Goal: Information Seeking & Learning: Learn about a topic

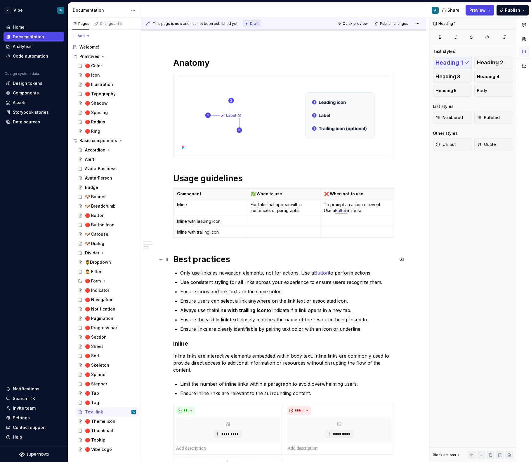
scroll to position [53, 0]
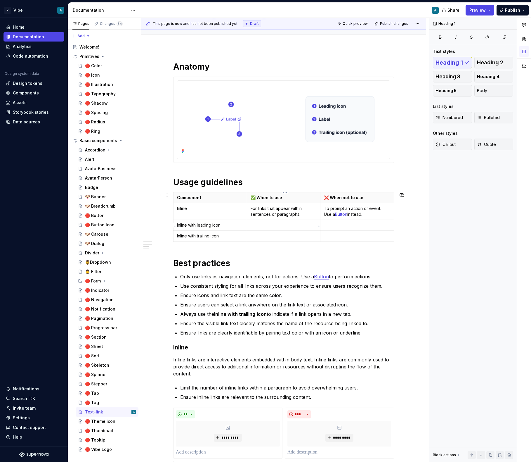
click at [272, 226] on p at bounding box center [284, 225] width 66 height 6
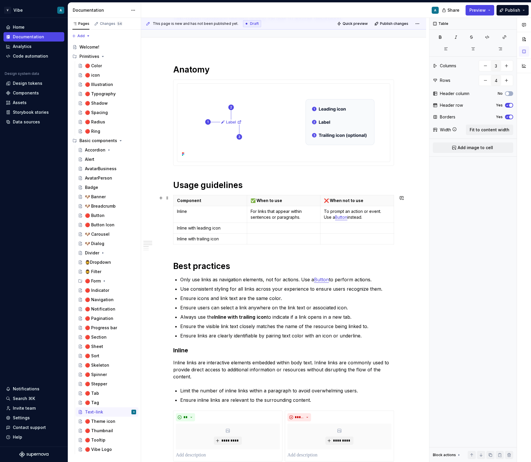
scroll to position [49, 0]
type textarea "*"
click at [248, 316] on strong "Inline with trailing" at bounding box center [234, 317] width 41 height 6
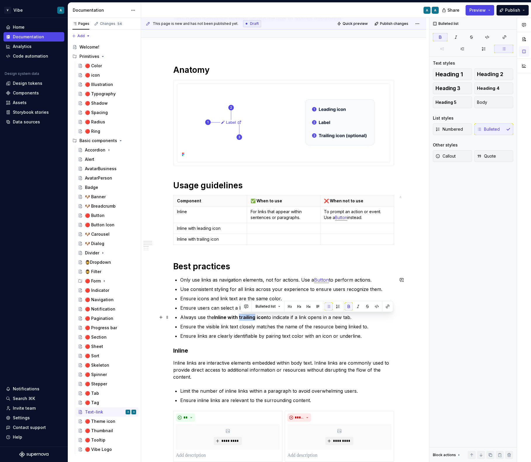
click at [248, 316] on strong "Inline with trailing" at bounding box center [234, 317] width 41 height 6
copy p "Always use the Inline with trailing icon to indicate if a link opens in a new t…"
click at [271, 227] on p at bounding box center [284, 228] width 66 height 6
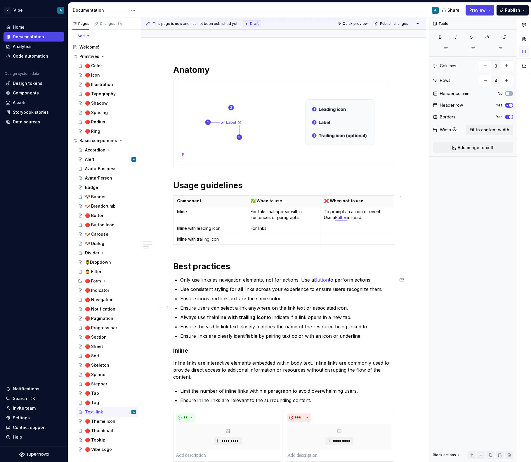
click at [252, 302] on ul "Only use links as navigation elements, not for actions. Use a Button to perform…" at bounding box center [287, 307] width 214 height 63
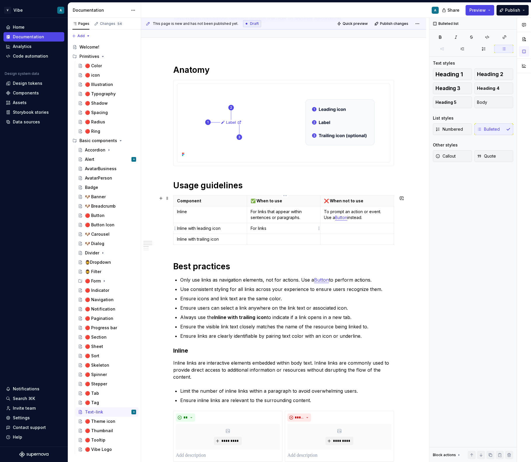
click at [273, 226] on p "For links" at bounding box center [284, 228] width 66 height 6
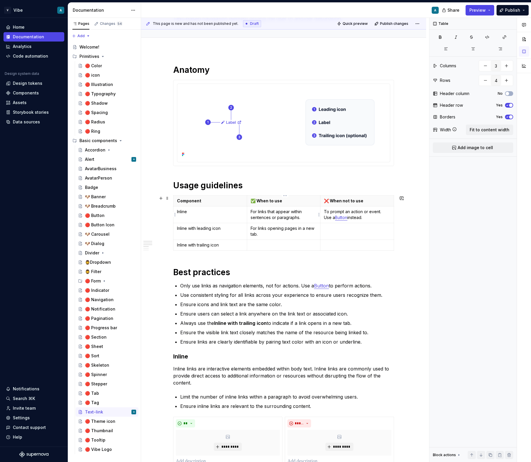
click at [267, 215] on p "For links that appear within sentences or paragraphs." at bounding box center [284, 215] width 66 height 12
click at [263, 234] on p "For links opening pages in a new tab." at bounding box center [284, 231] width 66 height 12
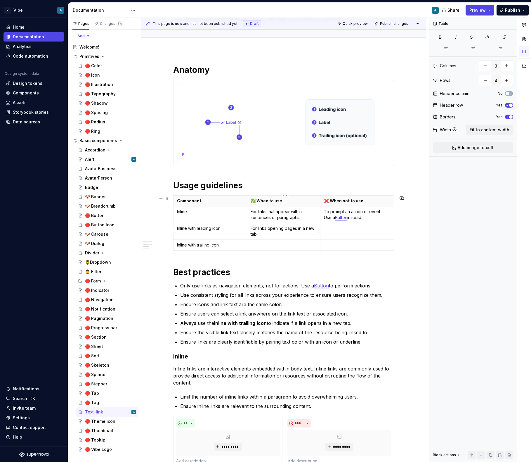
click at [263, 234] on p "For links opening pages in a new tab." at bounding box center [284, 231] width 66 height 12
click at [352, 228] on p at bounding box center [357, 228] width 66 height 6
click at [360, 228] on p "For links opening pages in a new tab." at bounding box center [357, 231] width 66 height 12
click at [387, 226] on p "For links opening internal pages in a new tab." at bounding box center [357, 231] width 66 height 12
drag, startPoint x: 351, startPoint y: 237, endPoint x: 325, endPoint y: 233, distance: 25.8
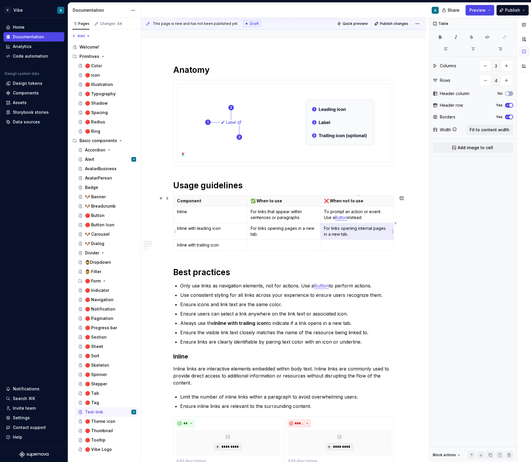
click at [325, 233] on td "For links opening internal pages. in a new tab." at bounding box center [357, 231] width 74 height 17
click at [343, 233] on p "For links opening internal pages. in a new tab." at bounding box center [357, 231] width 66 height 12
drag, startPoint x: 353, startPoint y: 232, endPoint x: 325, endPoint y: 235, distance: 28.7
click at [325, 235] on td "For links opening internal pages. in a new tab." at bounding box center [357, 231] width 74 height 17
drag, startPoint x: 360, startPoint y: 233, endPoint x: 346, endPoint y: 234, distance: 14.6
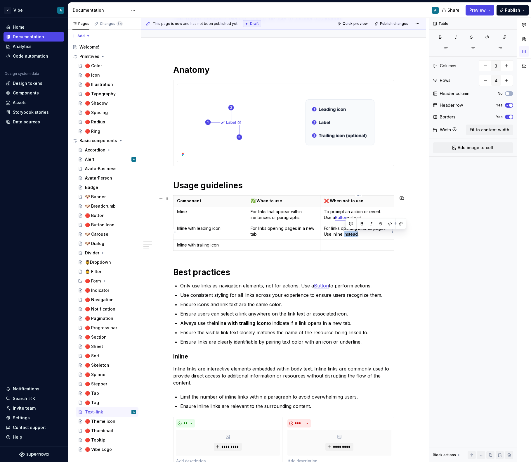
click at [346, 234] on p "For links opening internal pages. Use Inline instead." at bounding box center [357, 231] width 66 height 12
click at [398, 224] on button "button" at bounding box center [401, 223] width 8 height 8
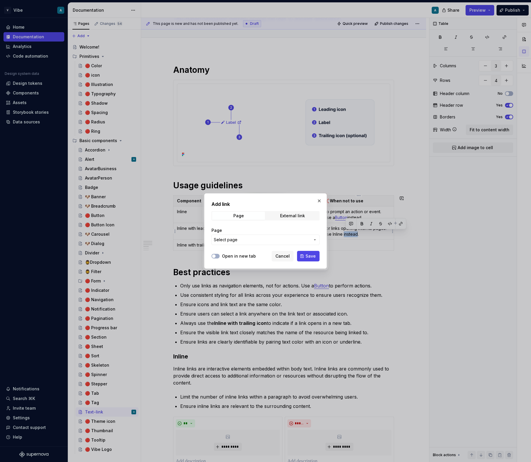
click at [255, 240] on span "Select page" at bounding box center [262, 240] width 96 height 6
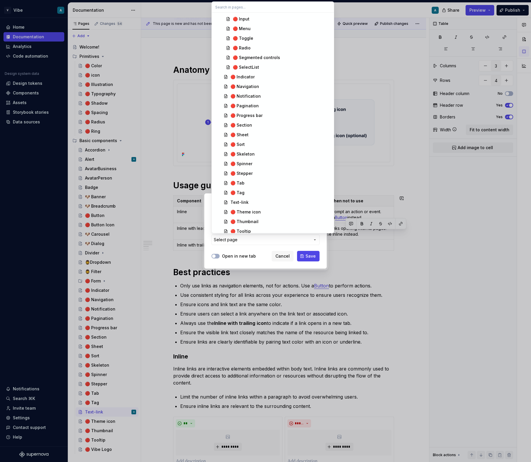
scroll to position [348, 0]
click at [253, 197] on span "Text-link" at bounding box center [273, 200] width 120 height 9
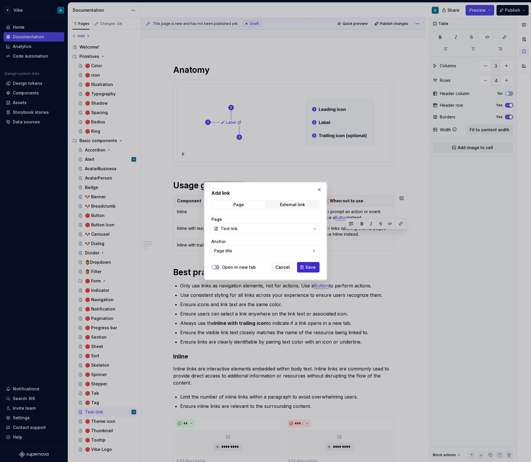
click at [307, 263] on button "Save" at bounding box center [308, 267] width 22 height 11
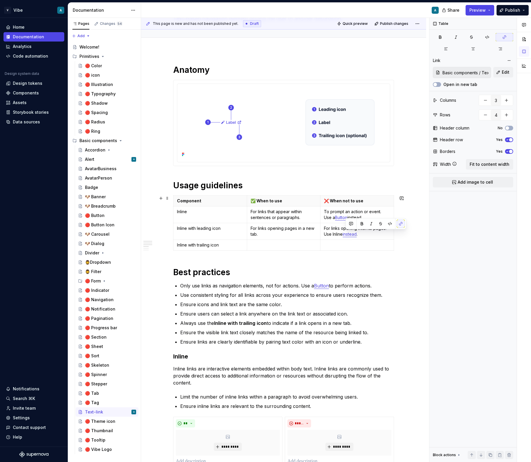
click at [339, 252] on div "Component ✅ When to use ❌ When not to use Inline For links that appear within s…" at bounding box center [283, 224] width 221 height 58
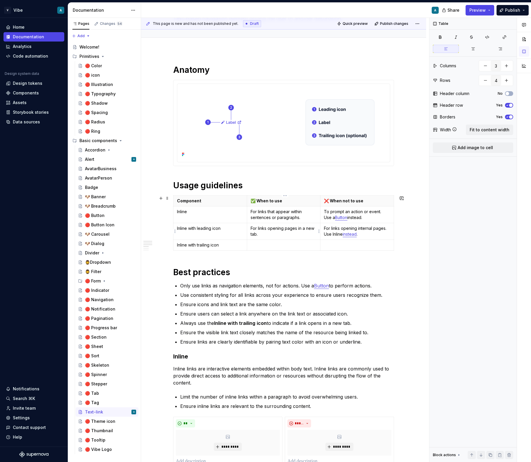
click at [261, 232] on p "For links opening pages in a new tab." at bounding box center [284, 231] width 66 height 12
click at [260, 244] on p at bounding box center [284, 245] width 66 height 6
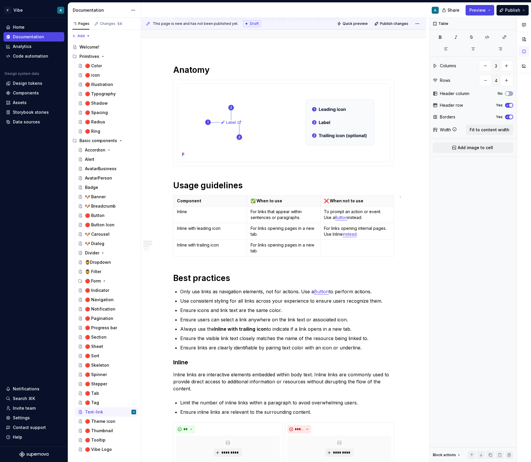
type textarea "*"
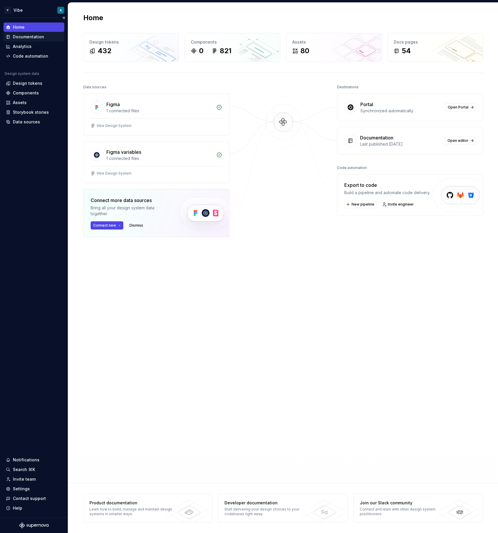
click at [26, 36] on div "Documentation" at bounding box center [28, 37] width 31 height 6
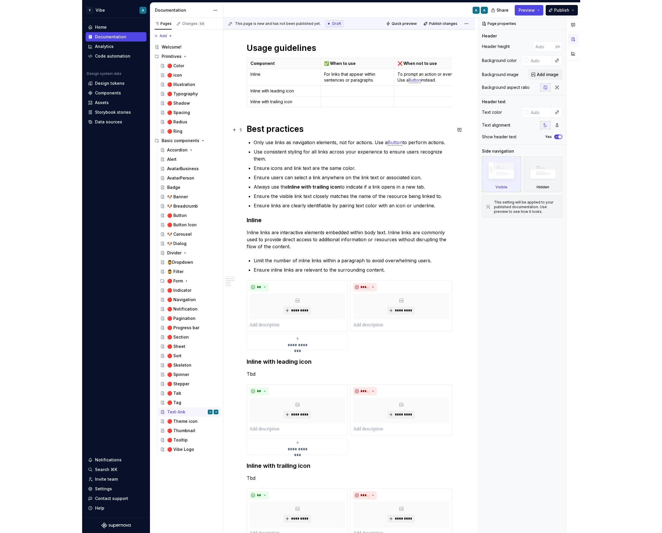
scroll to position [182, 0]
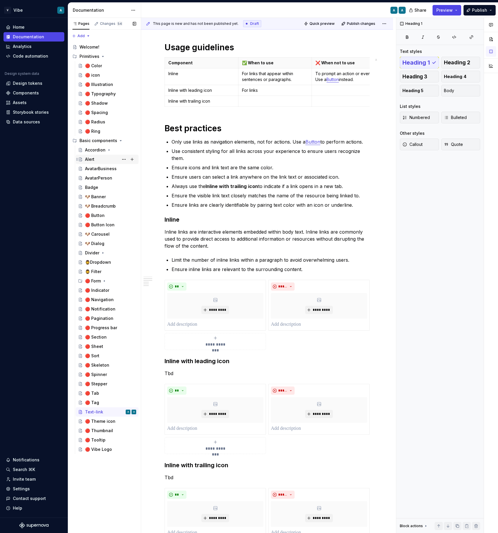
click at [89, 159] on div "Alert" at bounding box center [89, 159] width 9 height 6
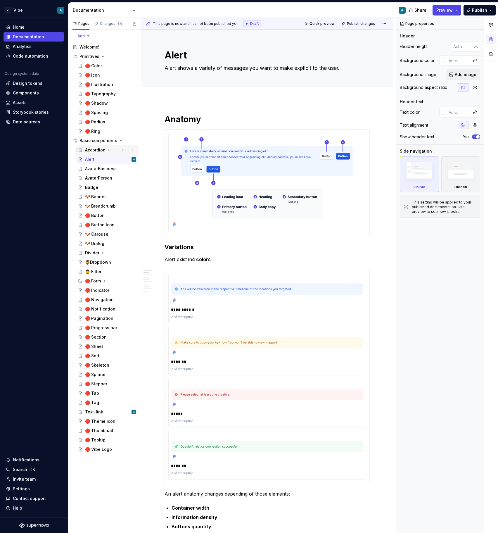
click at [97, 150] on div "Accordion" at bounding box center [95, 150] width 20 height 6
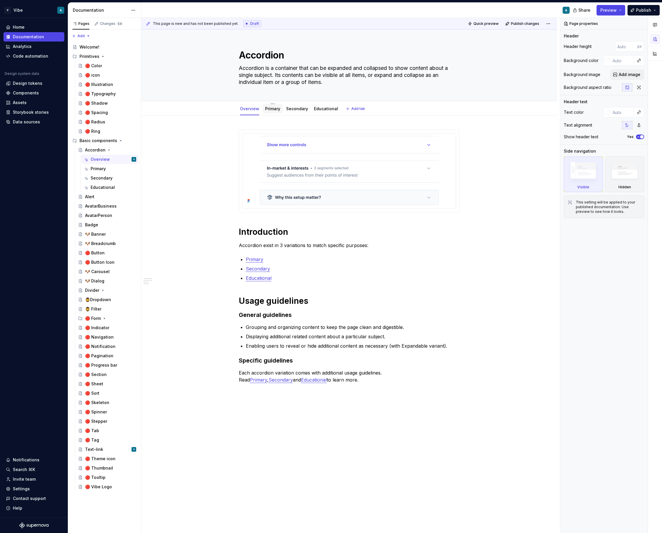
click at [272, 112] on div "Primary" at bounding box center [272, 108] width 15 height 7
click at [274, 110] on link "Primary" at bounding box center [272, 108] width 15 height 5
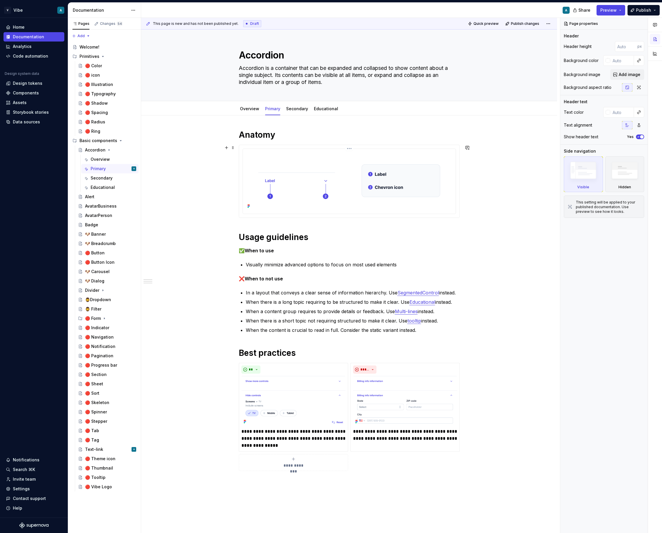
type textarea "*"
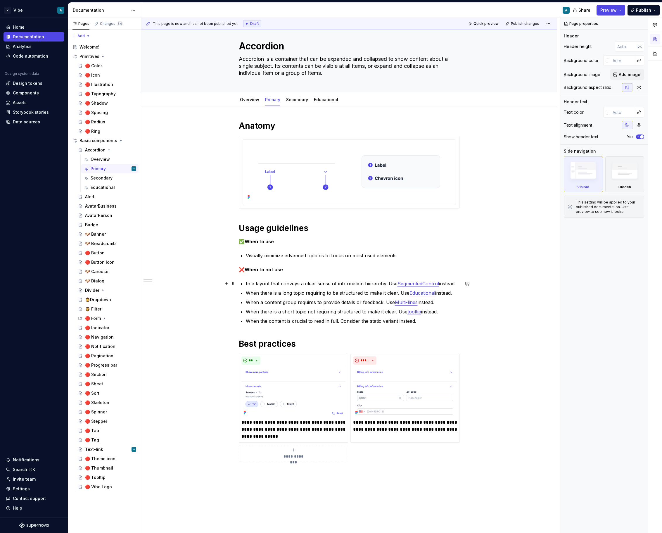
scroll to position [11, 0]
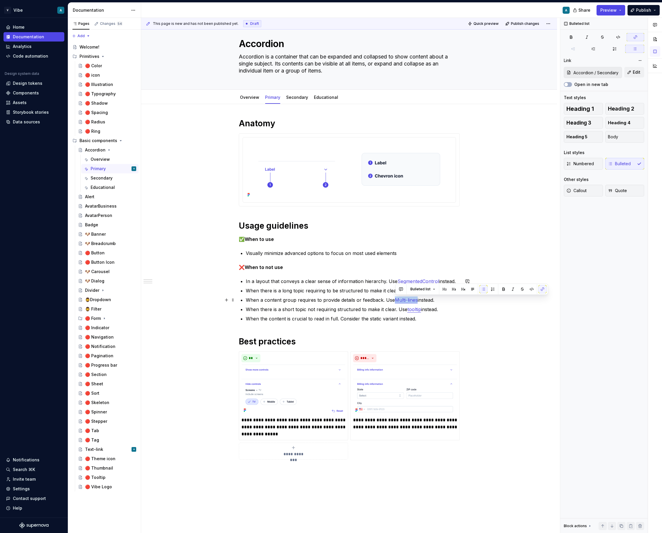
drag, startPoint x: 419, startPoint y: 299, endPoint x: 397, endPoint y: 300, distance: 21.9
click at [397, 300] on p "When a content group requires to provide details or feedback. Use Multi-lines i…" at bounding box center [353, 299] width 214 height 7
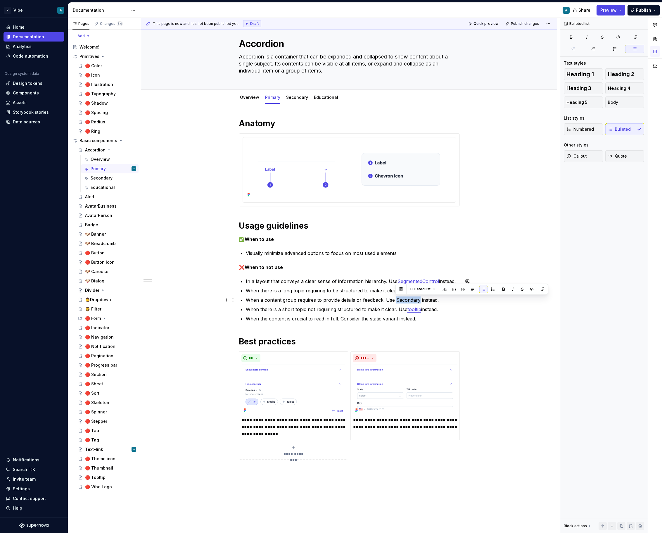
drag, startPoint x: 418, startPoint y: 301, endPoint x: 396, endPoint y: 300, distance: 22.8
click at [396, 300] on p "When a content group requires to provide details or feedback. Use Secondary ins…" at bounding box center [353, 299] width 214 height 7
click at [497, 290] on button "button" at bounding box center [542, 289] width 8 height 8
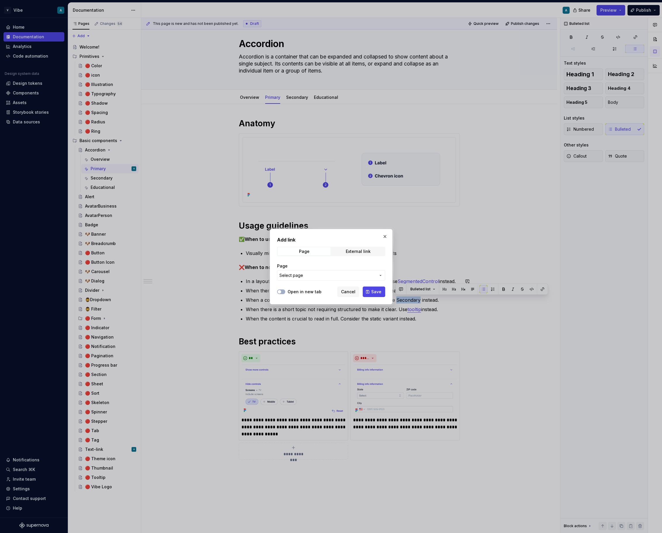
click at [306, 275] on span "Select page" at bounding box center [327, 275] width 96 height 6
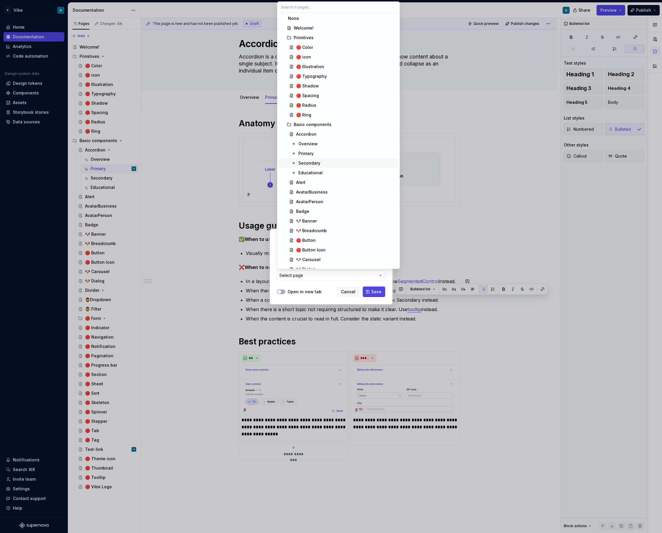
click at [321, 164] on div "Secondary" at bounding box center [347, 163] width 98 height 6
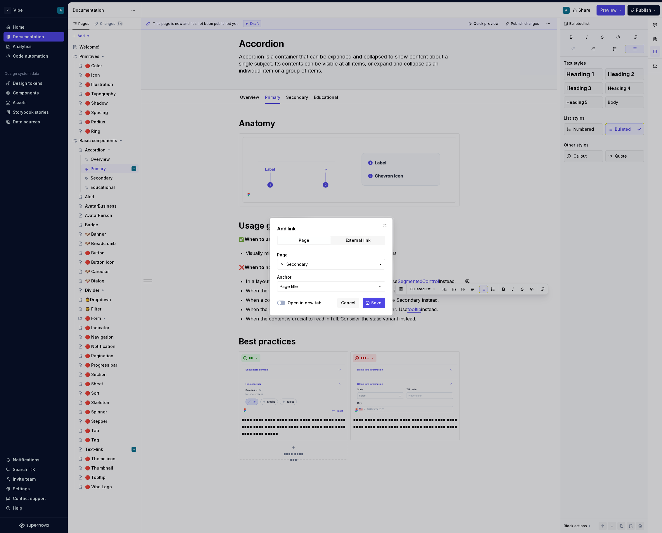
click at [377, 295] on div "Page Secondary Anchor Page title" at bounding box center [331, 271] width 108 height 47
click at [377, 300] on span "Save" at bounding box center [376, 303] width 10 height 6
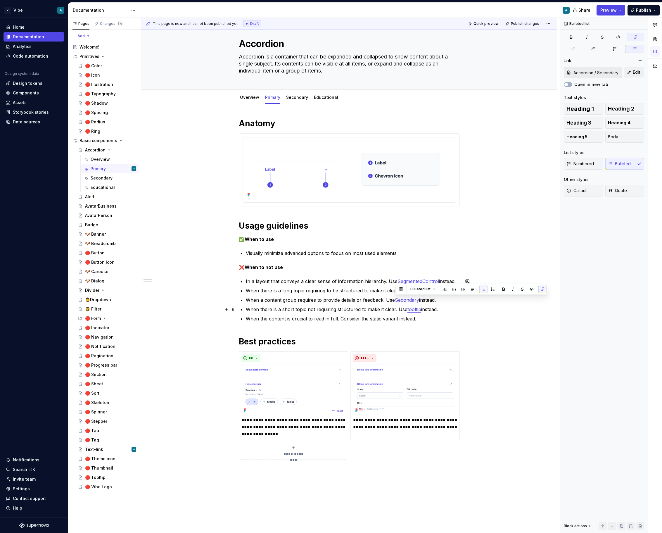
click at [361, 310] on p "When there is a short topic not requiring structured to make it clear. Use tool…" at bounding box center [353, 309] width 214 height 7
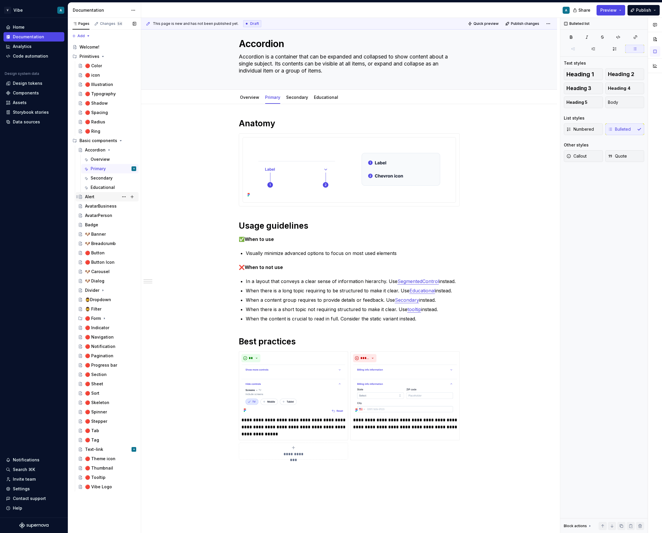
click at [99, 195] on div "Alert" at bounding box center [110, 197] width 51 height 8
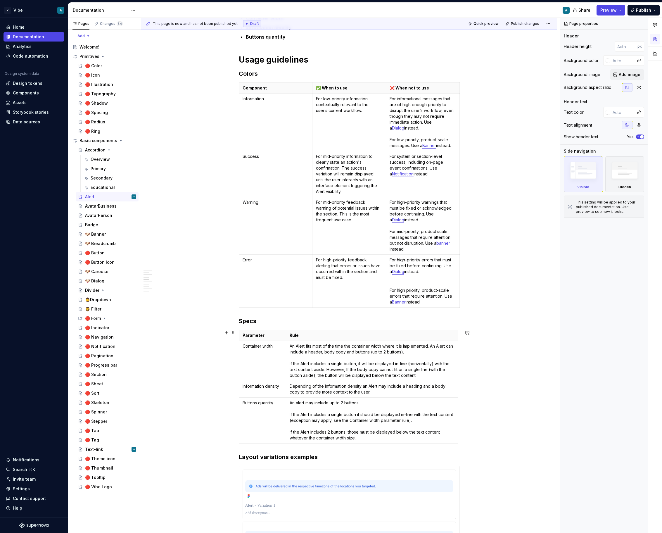
scroll to position [497, 0]
click at [331, 417] on p "An alert may include up to 2 buttons. If the Alert includes a single button it …" at bounding box center [371, 419] width 164 height 41
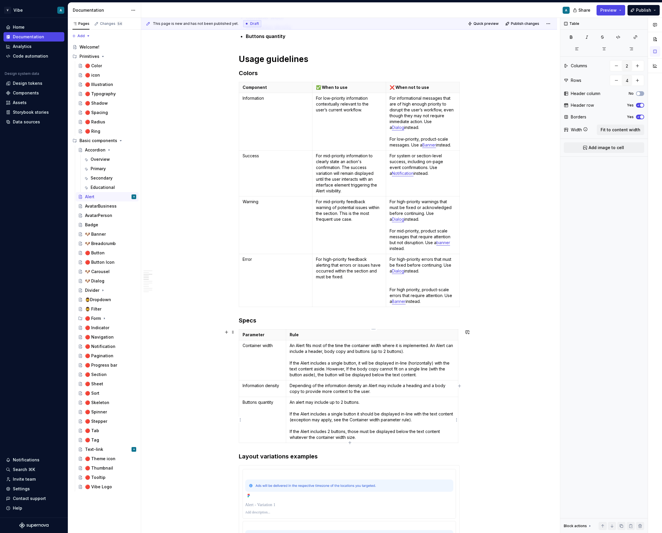
click at [331, 417] on p "An alert may include up to 2 buttons. If the Alert includes a single button it …" at bounding box center [371, 419] width 164 height 41
click at [397, 420] on p "An alert may include up to 2 buttons. If the Alert includes a single button it …" at bounding box center [371, 419] width 164 height 41
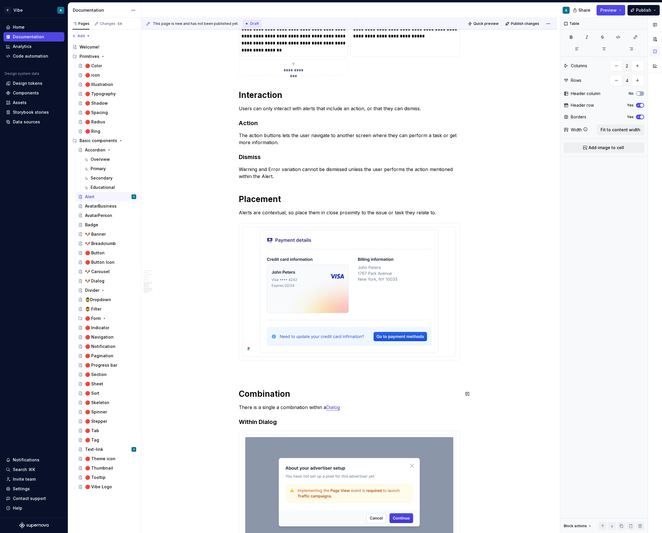
scroll to position [1599, 0]
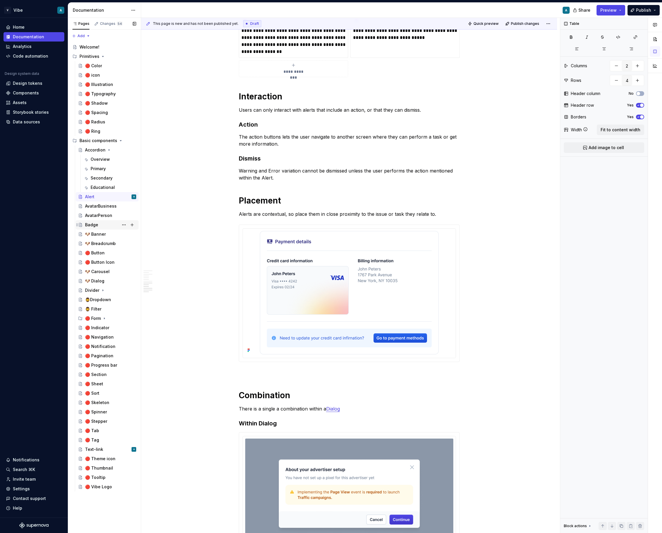
click at [95, 223] on div "Badge" at bounding box center [91, 225] width 13 height 6
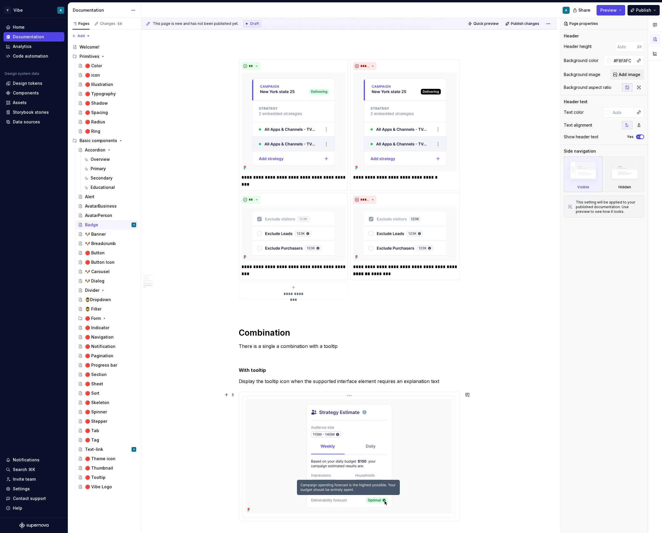
scroll to position [767, 0]
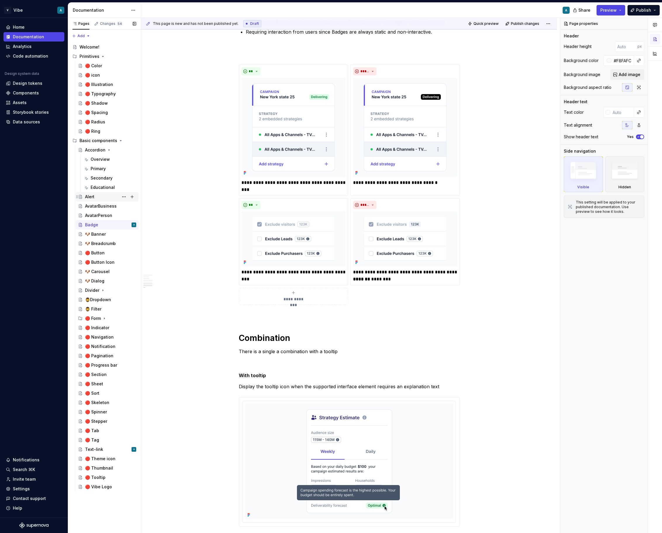
click at [98, 197] on div "Alert" at bounding box center [110, 197] width 51 height 8
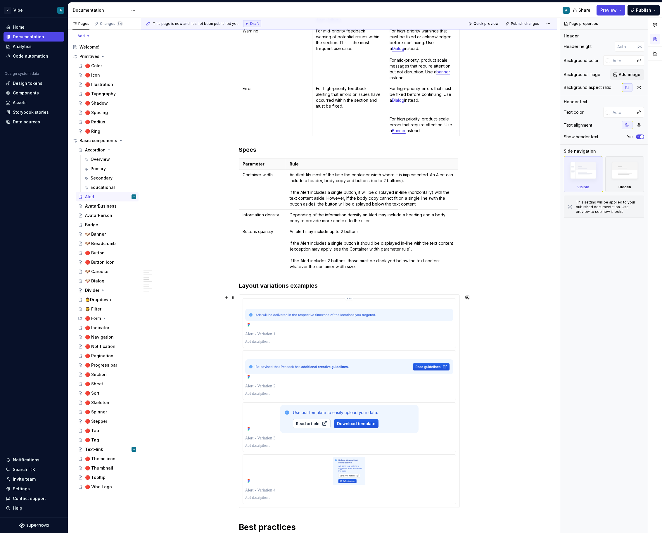
scroll to position [664, 0]
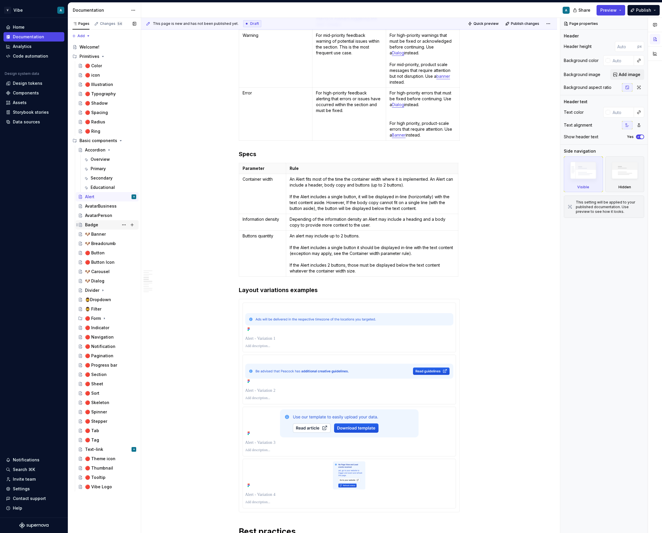
click at [100, 224] on div "Badge" at bounding box center [110, 225] width 51 height 8
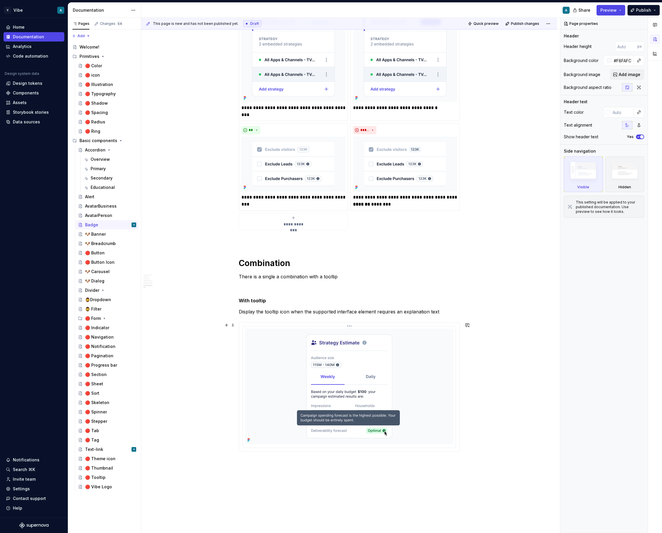
scroll to position [847, 0]
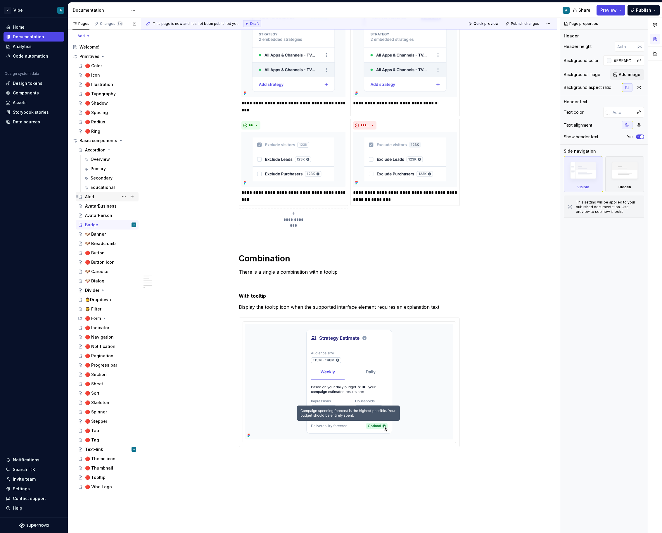
click at [99, 194] on div "Alert" at bounding box center [110, 197] width 51 height 8
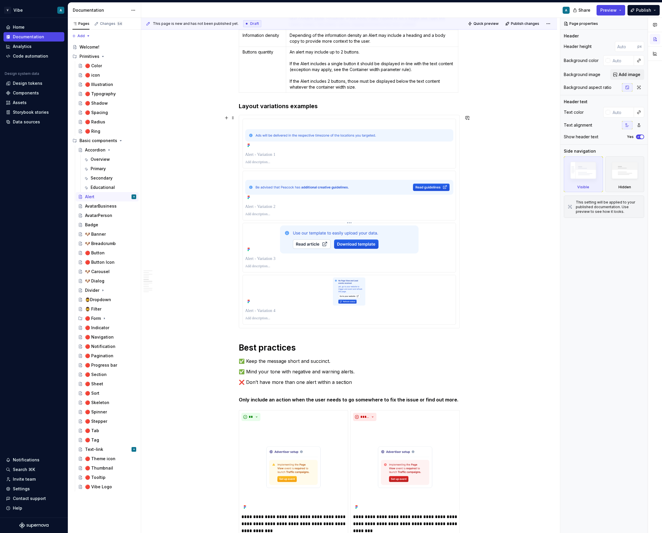
scroll to position [840, 0]
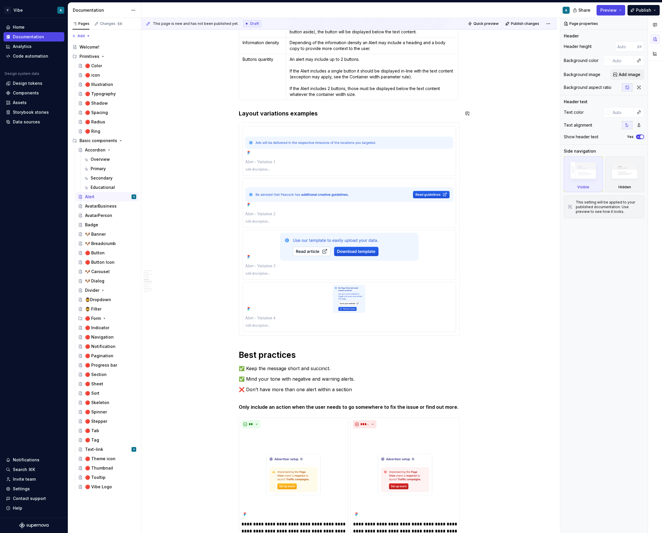
click at [259, 108] on div "**********" at bounding box center [349, 294] width 221 height 2041
type textarea "*"
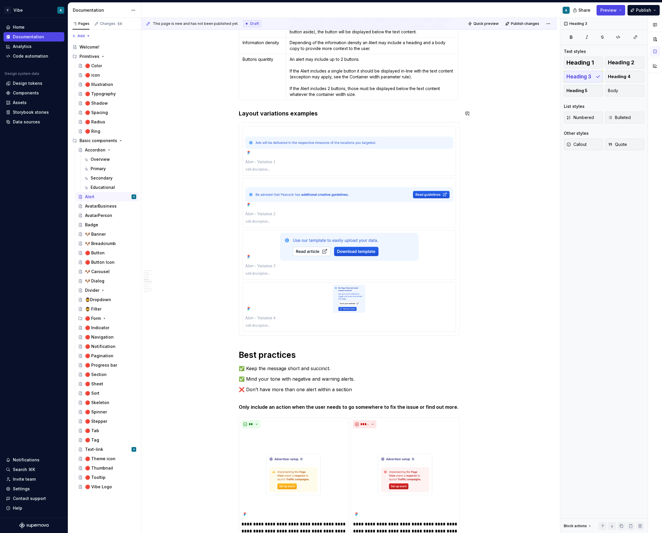
click at [259, 108] on div "**********" at bounding box center [349, 294] width 221 height 2041
click at [276, 98] on button "Heading 3" at bounding box center [266, 102] width 28 height 8
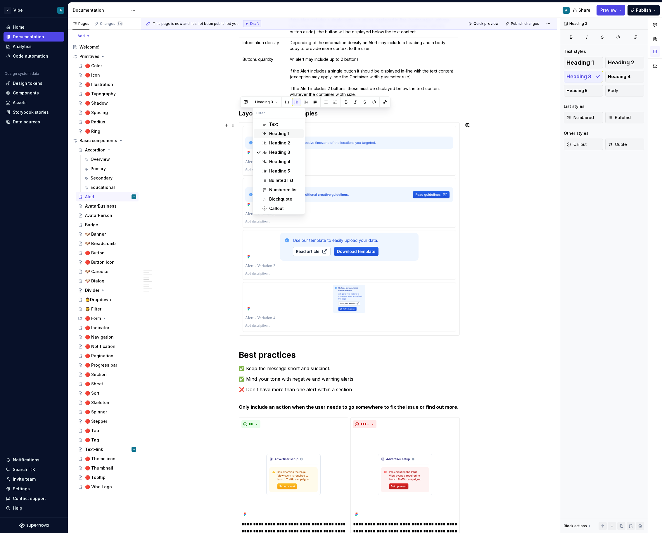
click at [286, 135] on div "Heading 1" at bounding box center [279, 134] width 20 height 6
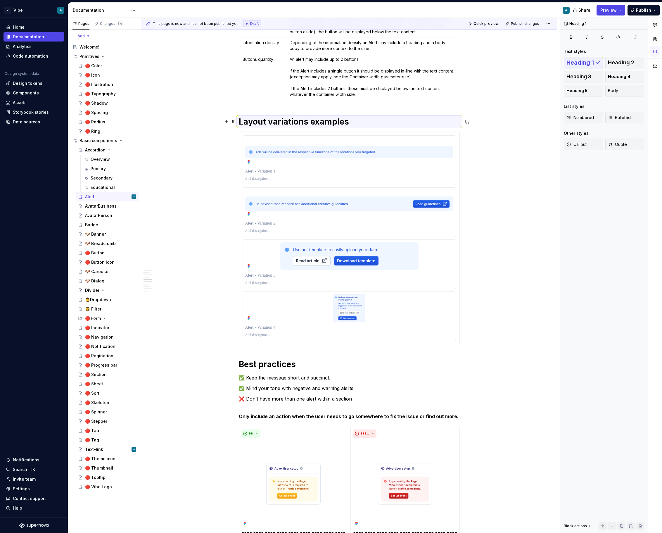
click at [265, 118] on h1 "Layout variations examples" at bounding box center [349, 121] width 221 height 11
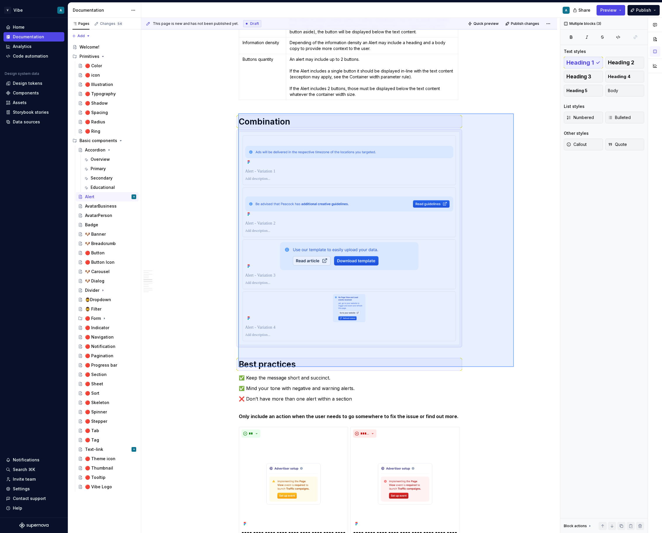
drag, startPoint x: 514, startPoint y: 367, endPoint x: 237, endPoint y: 114, distance: 374.4
click at [237, 114] on div "**********" at bounding box center [350, 275] width 419 height 515
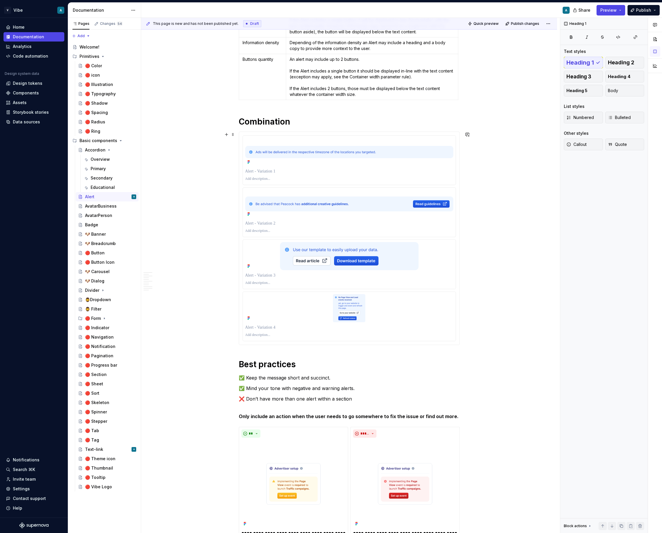
click at [493, 320] on div "**********" at bounding box center [349, 375] width 416 height 2231
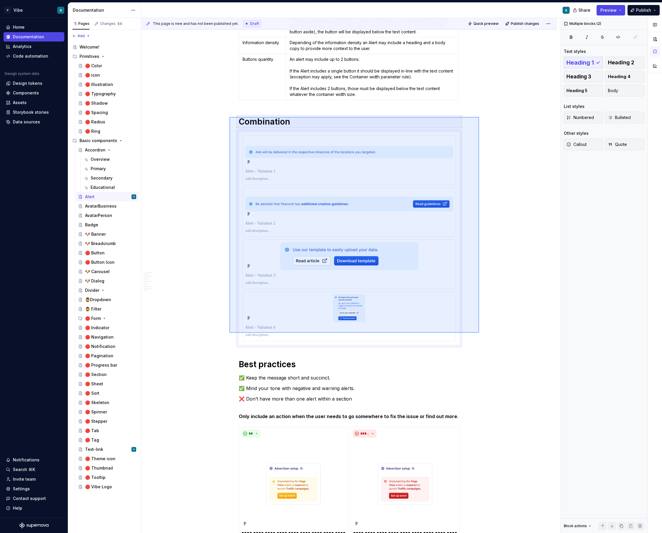
drag, startPoint x: 479, startPoint y: 332, endPoint x: 235, endPoint y: 117, distance: 325.6
click at [235, 117] on div "**********" at bounding box center [350, 275] width 419 height 515
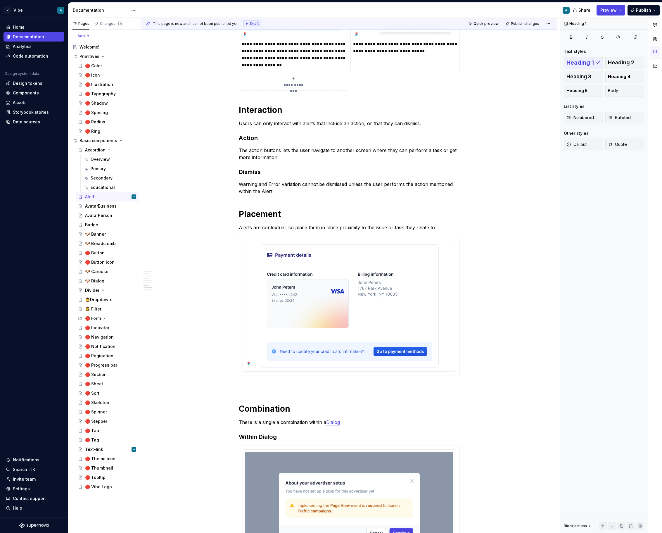
scroll to position [1293, 0]
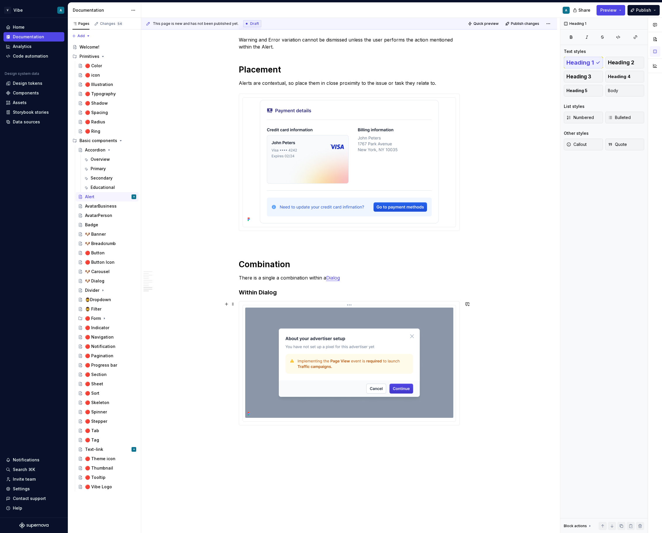
scroll to position [1520, 0]
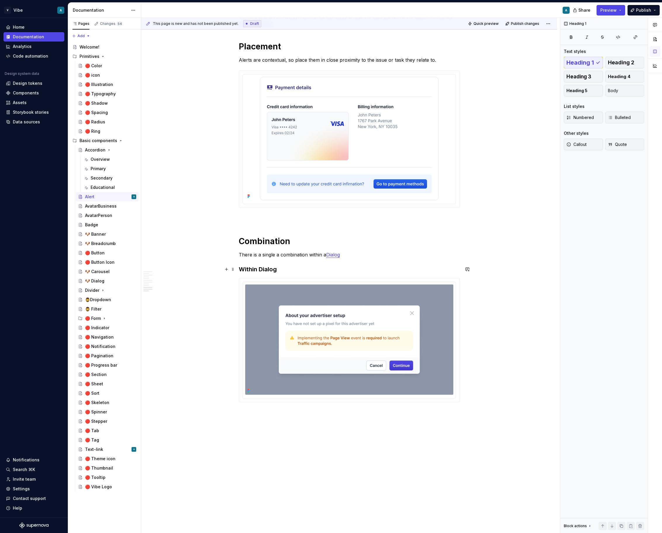
click at [298, 270] on h3 "Within Dialog" at bounding box center [349, 269] width 221 height 8
click at [357, 258] on p "There is a single a combination within a Dialog" at bounding box center [349, 254] width 221 height 7
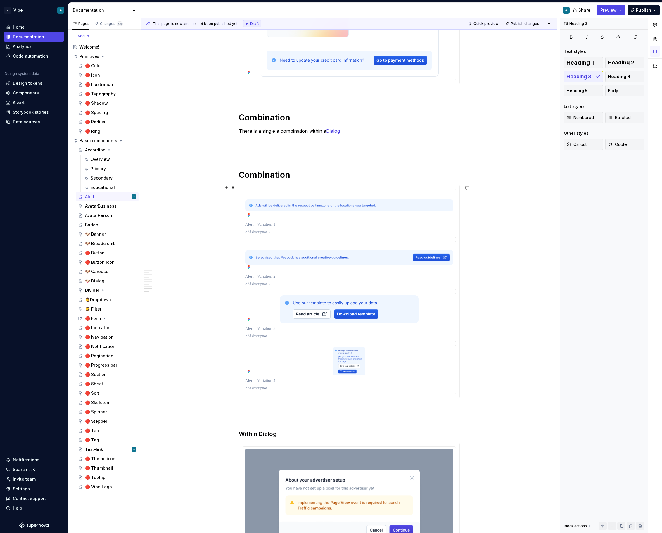
scroll to position [1615, 0]
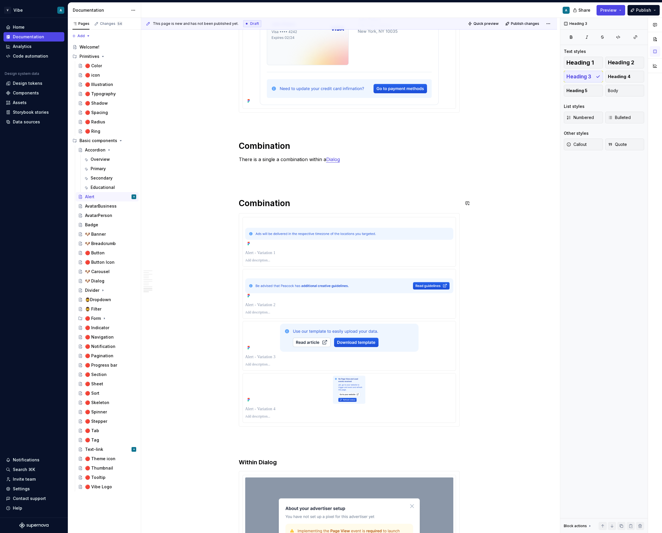
click at [260, 201] on h1 "Combination" at bounding box center [349, 203] width 221 height 11
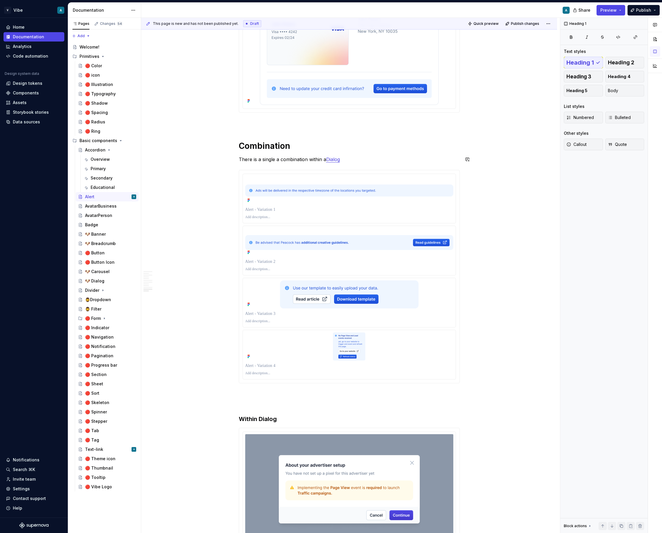
click at [287, 153] on div "Heading 1" at bounding box center [314, 148] width 149 height 11
click at [288, 157] on p "There is a single a combination within a Dialog" at bounding box center [349, 159] width 221 height 7
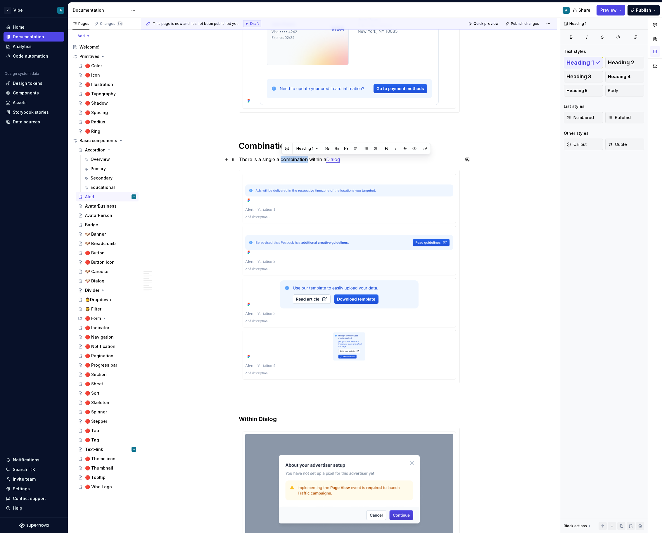
click at [288, 157] on p "There is a single a combination within a Dialog" at bounding box center [349, 159] width 221 height 7
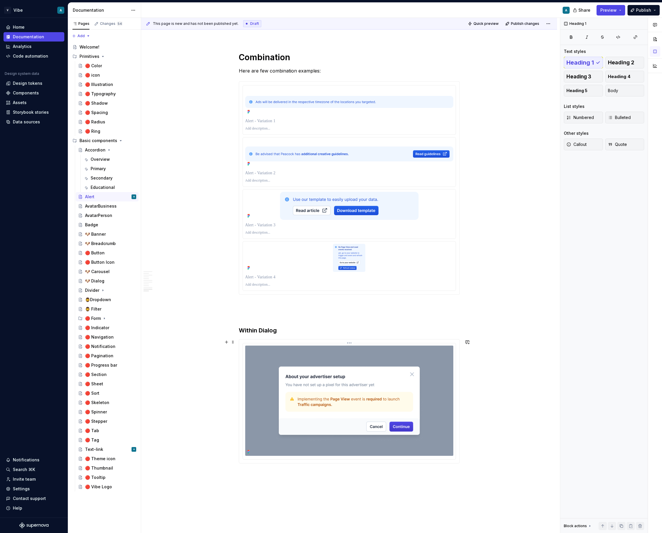
scroll to position [1728, 0]
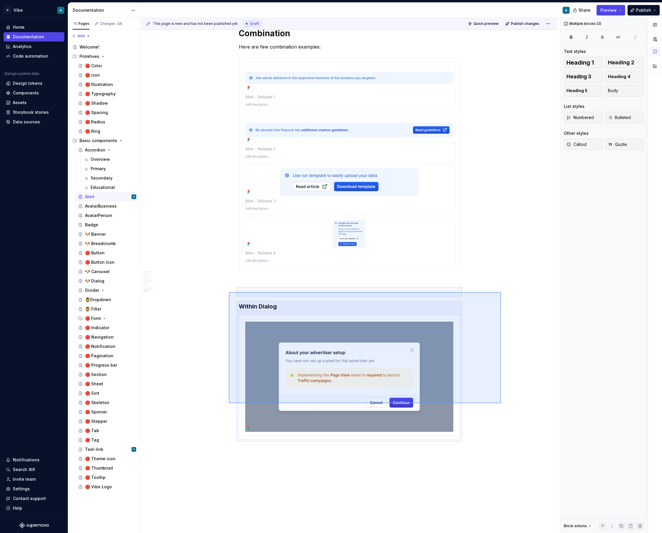
drag, startPoint x: 501, startPoint y: 403, endPoint x: 229, endPoint y: 292, distance: 293.7
click at [229, 292] on div "**********" at bounding box center [350, 275] width 419 height 515
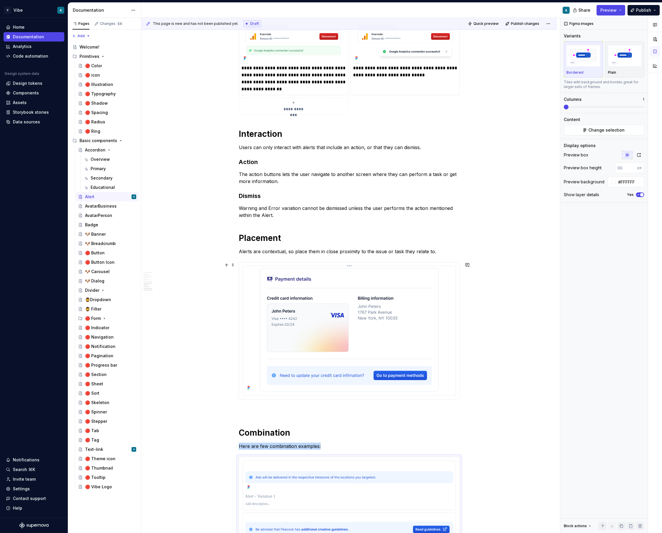
scroll to position [1336, 0]
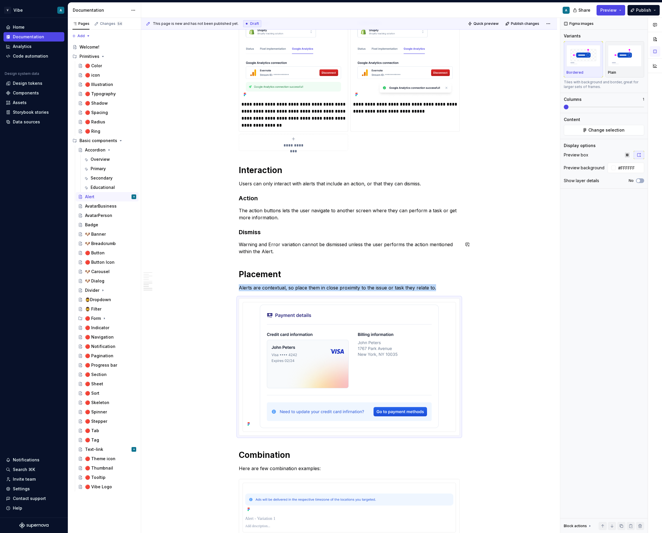
scroll to position [1291, 0]
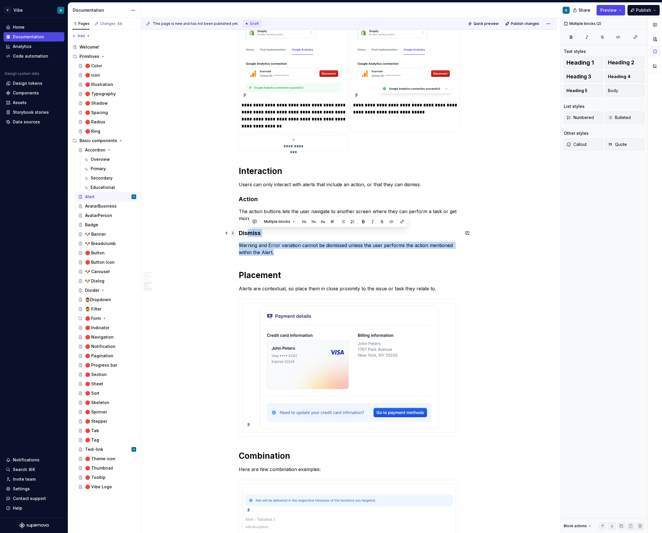
drag, startPoint x: 280, startPoint y: 250, endPoint x: 236, endPoint y: 232, distance: 47.1
click at [284, 248] on p "Warning and Error variation cannot be dismissed unless the user performs the ac…" at bounding box center [349, 249] width 221 height 14
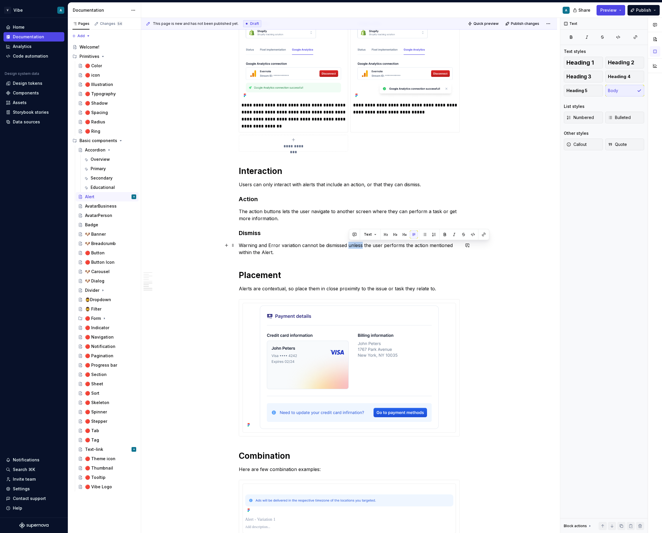
drag, startPoint x: 350, startPoint y: 245, endPoint x: 363, endPoint y: 245, distance: 13.4
click at [363, 245] on p "Warning and Error variation cannot be dismissed unless the user performs the ac…" at bounding box center [349, 249] width 221 height 14
click at [349, 245] on p "Warning and Error variation cannot be dismissed until the user performs the act…" at bounding box center [349, 249] width 221 height 14
click at [301, 248] on p "Warning and Error variation cannot are displayed until the user performs the ac…" at bounding box center [349, 249] width 221 height 14
click at [350, 245] on p "Warning and Error variation cannot are displayed until the user performs the ac…" at bounding box center [349, 249] width 221 height 14
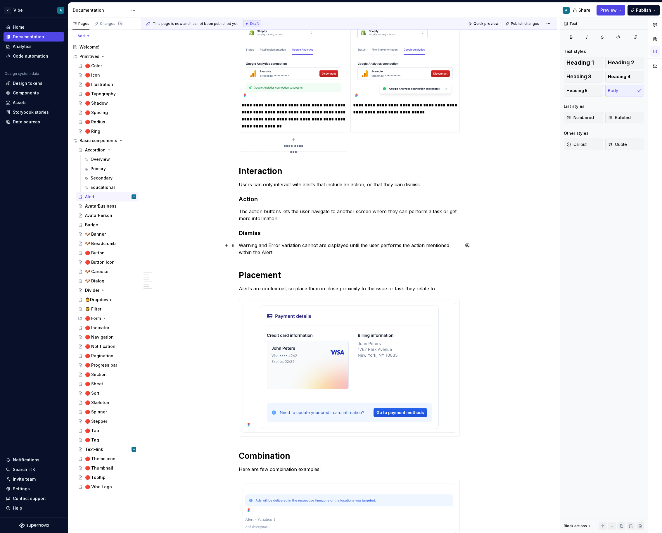
click at [309, 252] on p "Warning and Error variation cannot are displayed until the user performs the ac…" at bounding box center [349, 249] width 221 height 14
drag, startPoint x: 317, startPoint y: 243, endPoint x: 301, endPoint y: 243, distance: 15.8
click at [301, 243] on p "Warning and Error variation cannot are displayed until the user performs the ac…" at bounding box center [349, 249] width 221 height 14
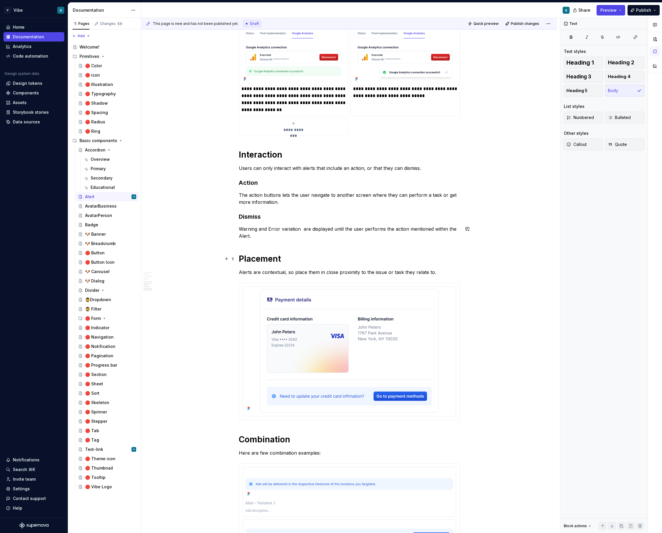
scroll to position [1311, 0]
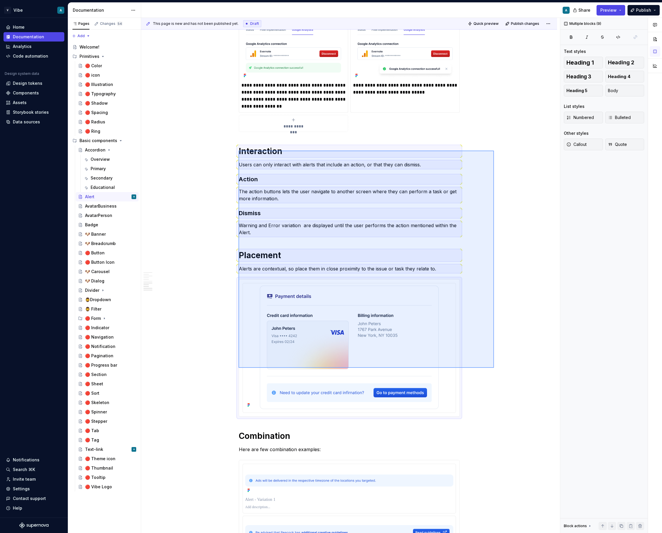
drag, startPoint x: 238, startPoint y: 150, endPoint x: 493, endPoint y: 382, distance: 343.5
click at [493, 382] on div "**********" at bounding box center [350, 275] width 419 height 515
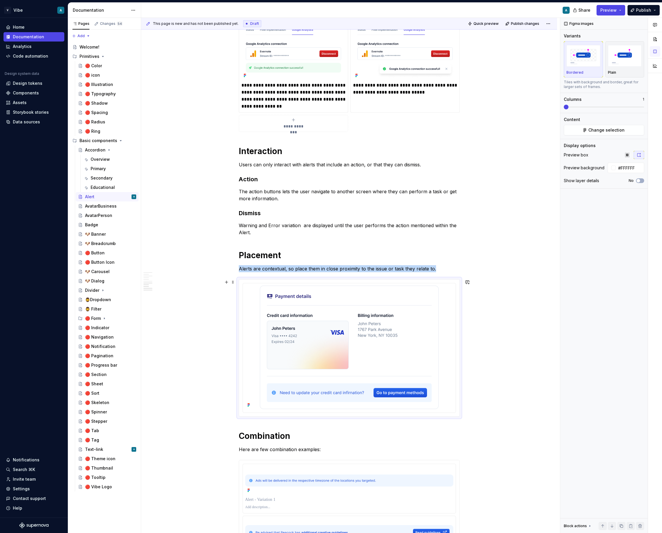
click at [369, 265] on p "Alerts are contextual, so place them in close proximity to the issue or task th…" at bounding box center [349, 268] width 221 height 7
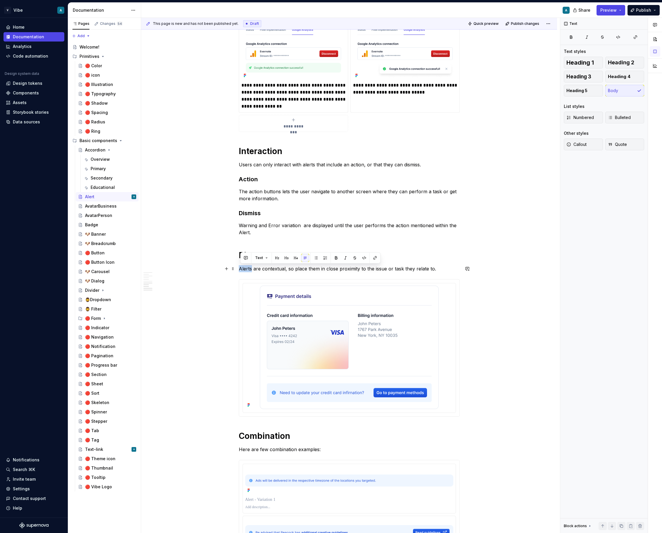
click at [369, 265] on p "Alerts are contextual, so place them in close proximity to the issue or task th…" at bounding box center [349, 268] width 221 height 7
click at [447, 267] on p "Alerts are contextual, so place them in close proximity to the issue or task th…" at bounding box center [349, 268] width 221 height 7
click at [469, 268] on button "button" at bounding box center [467, 268] width 8 height 8
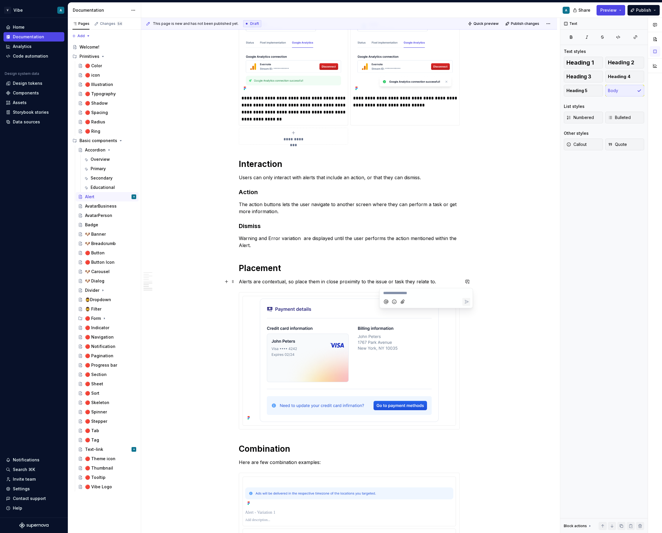
scroll to position [1297, 0]
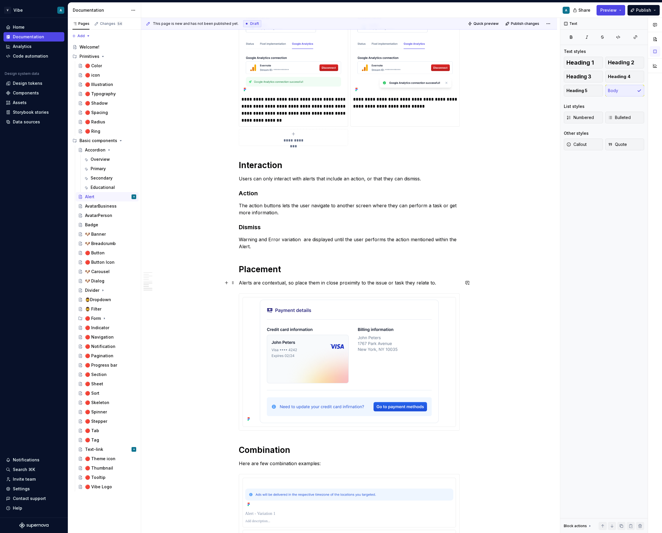
click at [438, 281] on p "Alerts are contextual, so place them in close proximity to the issue or task th…" at bounding box center [349, 282] width 221 height 7
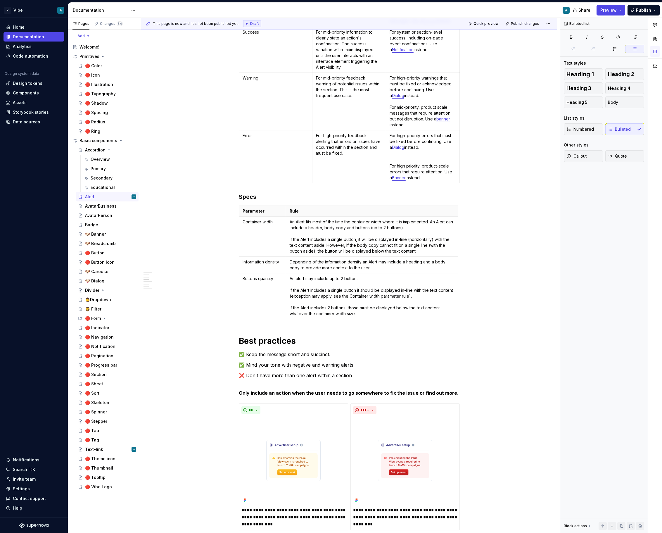
scroll to position [496, 0]
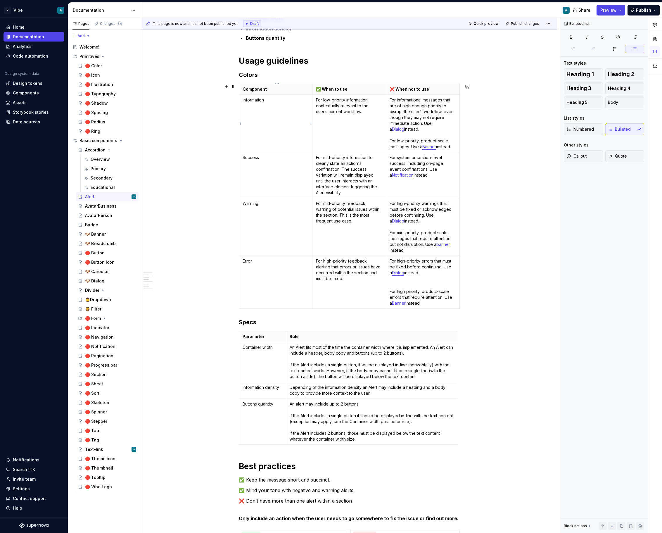
click at [275, 99] on p "Information" at bounding box center [275, 100] width 66 height 6
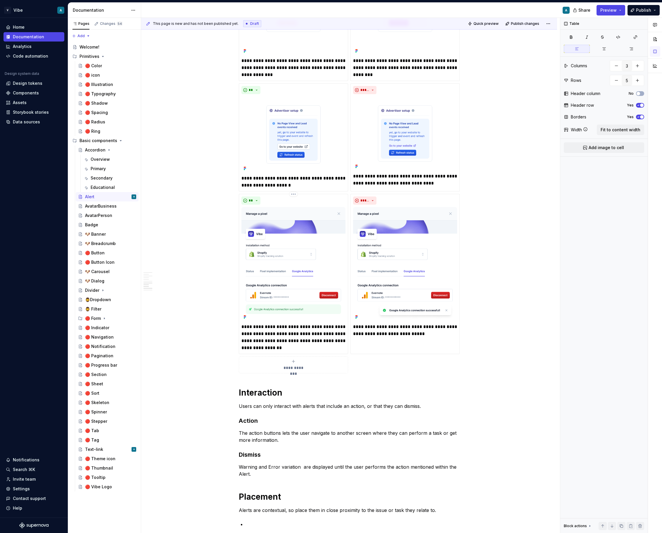
scroll to position [1144, 0]
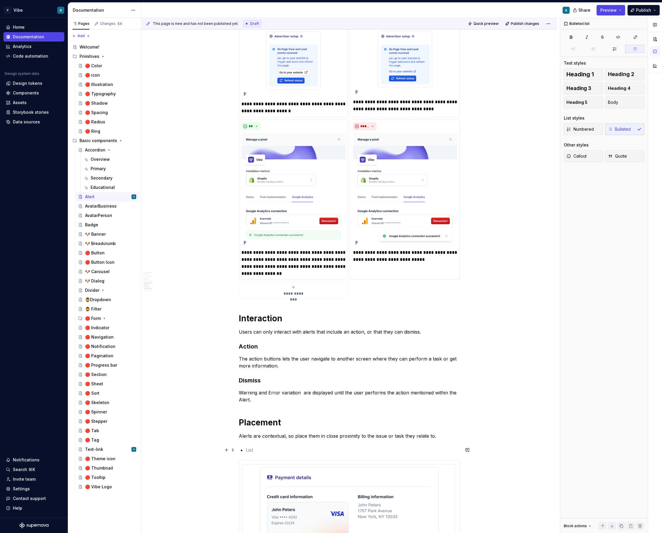
click at [255, 448] on p at bounding box center [353, 449] width 214 height 7
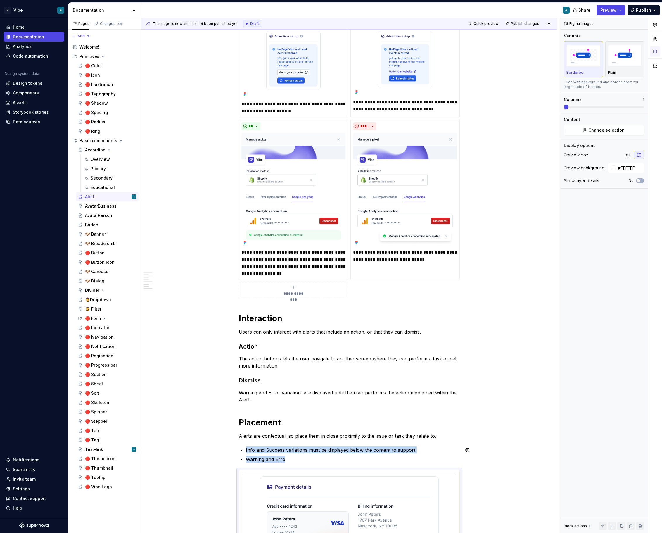
scroll to position [1218, 0]
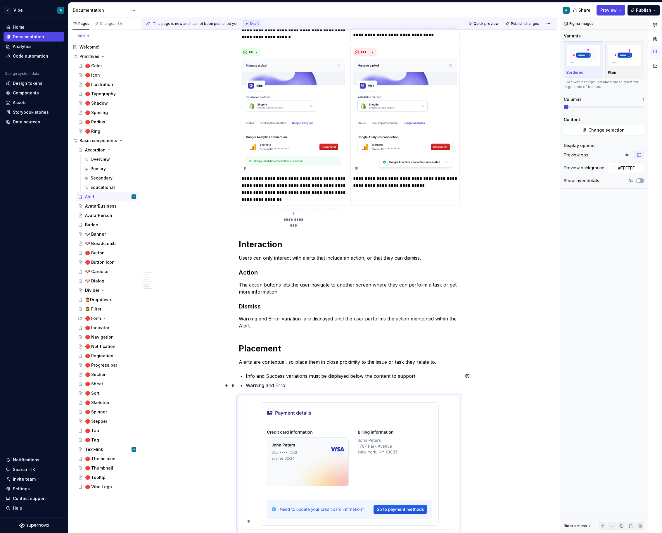
click at [293, 386] on p "Warning and Erro" at bounding box center [353, 385] width 214 height 7
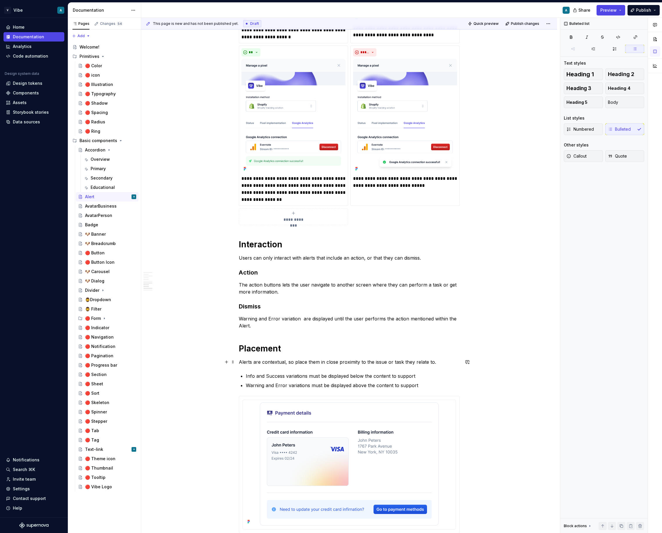
click at [345, 360] on p "Alerts are contextual, so place them in close proximity to the issue or task th…" at bounding box center [349, 361] width 221 height 7
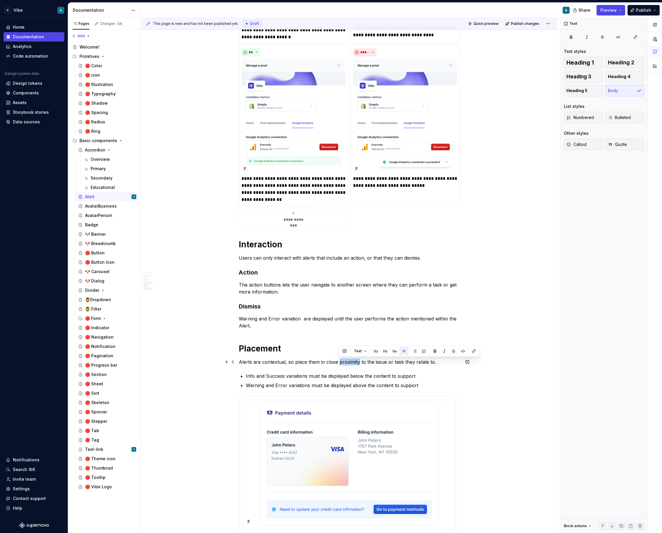
click at [345, 360] on p "Alerts are contextual, so place them in close proximity to the issue or task th…" at bounding box center [349, 361] width 221 height 7
click at [390, 364] on p "Alerts are contextual, so place them in close proximity to the issue or task th…" at bounding box center [349, 361] width 221 height 7
click at [436, 362] on p "Alerts are contextual, so place them in close proximity to the issue or task th…" at bounding box center [349, 361] width 221 height 7
click at [336, 358] on p "Alerts are contextual, so place them in close proximity to the issue or task th…" at bounding box center [349, 361] width 221 height 7
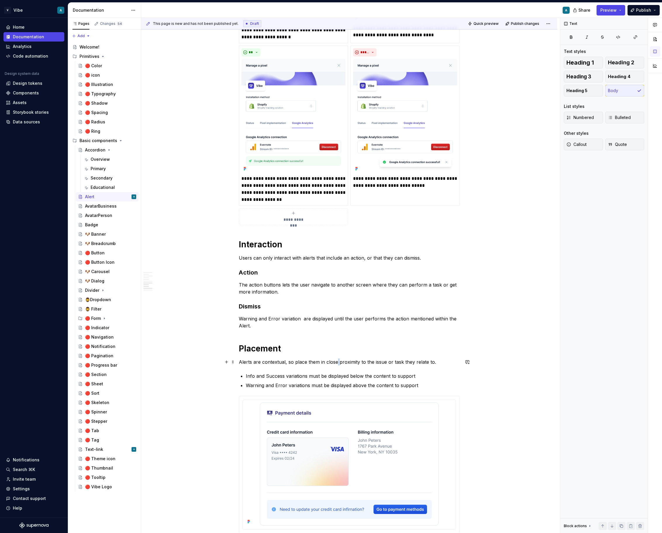
click at [336, 358] on p "Alerts are contextual, so place them in close proximity to the issue or task th…" at bounding box center [349, 361] width 221 height 7
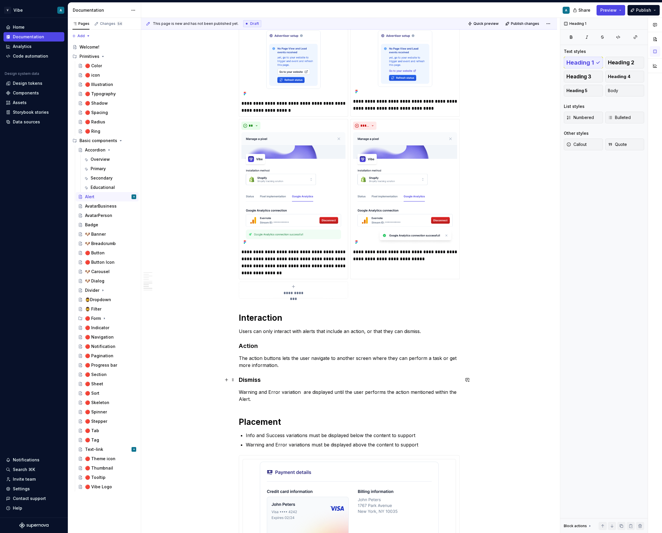
scroll to position [1142, 0]
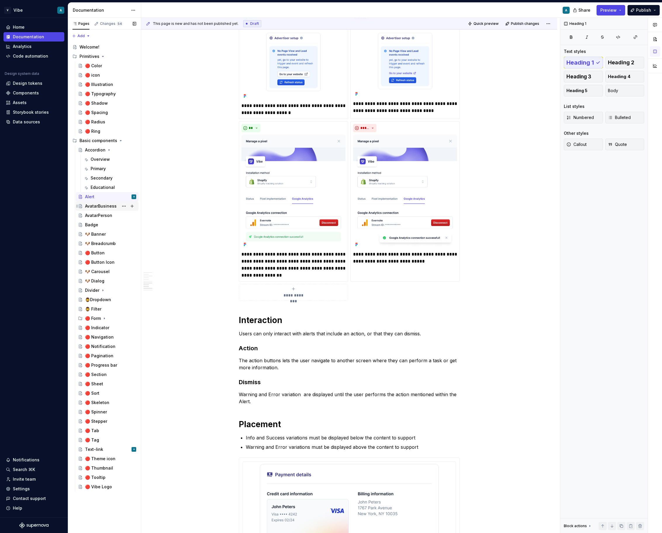
click at [107, 204] on div "AvatarBusiness" at bounding box center [101, 206] width 32 height 6
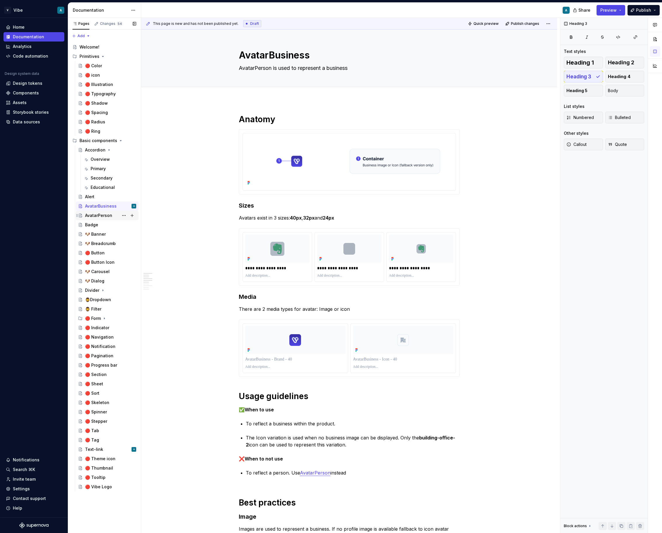
click at [103, 216] on div "AvatarPerson" at bounding box center [98, 215] width 27 height 6
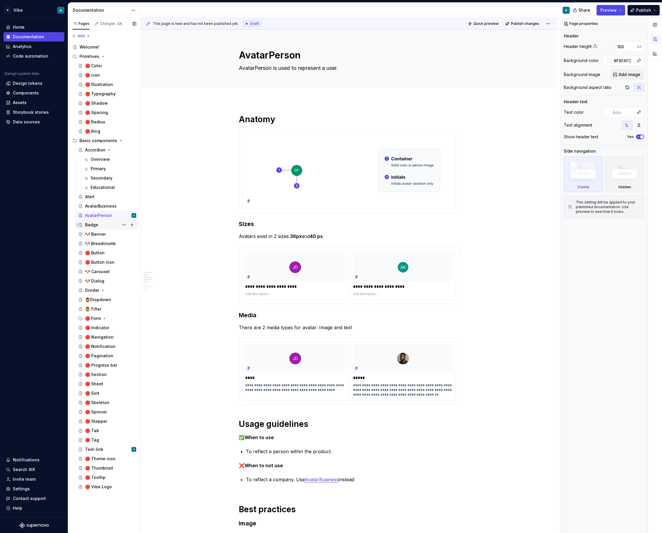
click at [105, 224] on div "Badge" at bounding box center [110, 225] width 51 height 8
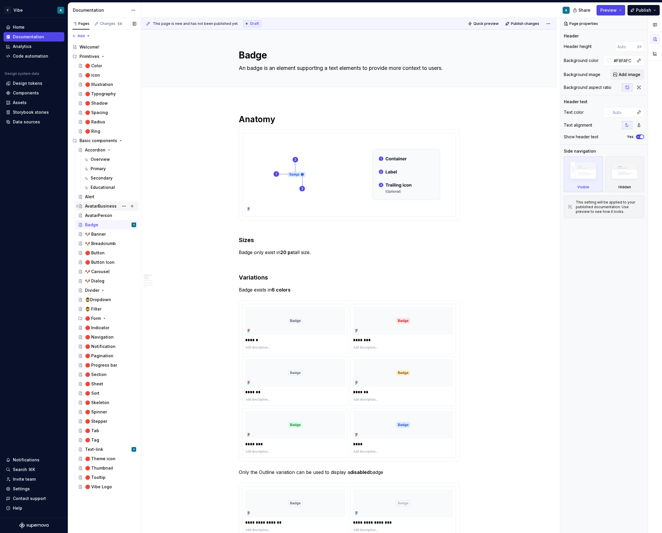
click at [103, 206] on div "AvatarBusiness" at bounding box center [101, 206] width 32 height 6
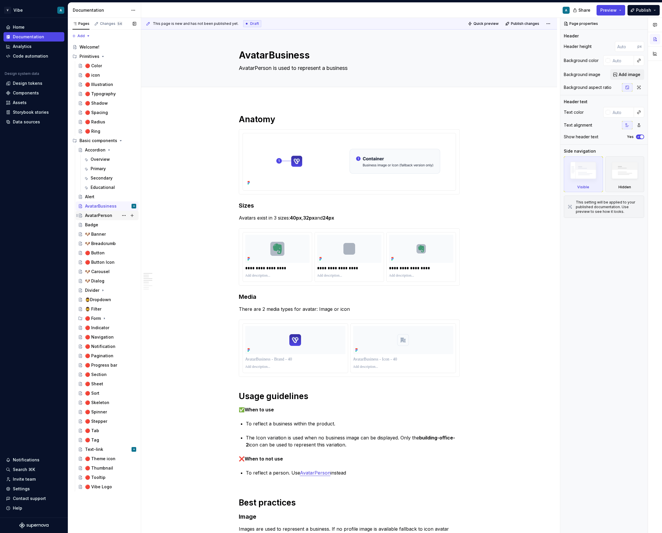
click at [103, 215] on div "AvatarPerson" at bounding box center [98, 215] width 27 height 6
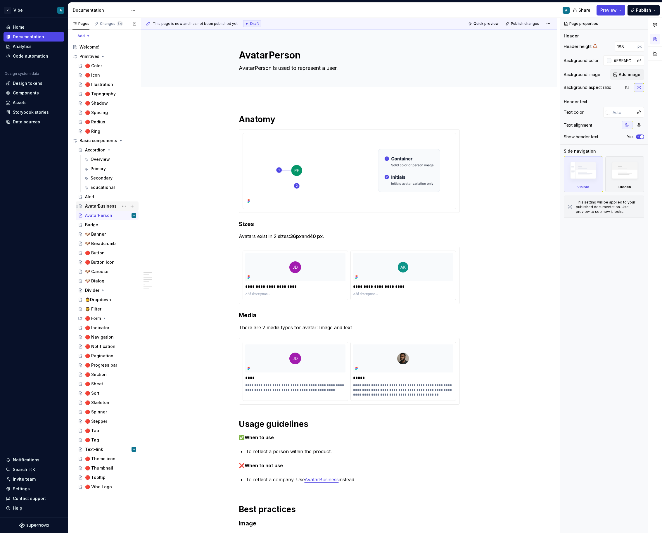
click at [103, 206] on div "AvatarBusiness" at bounding box center [101, 206] width 32 height 6
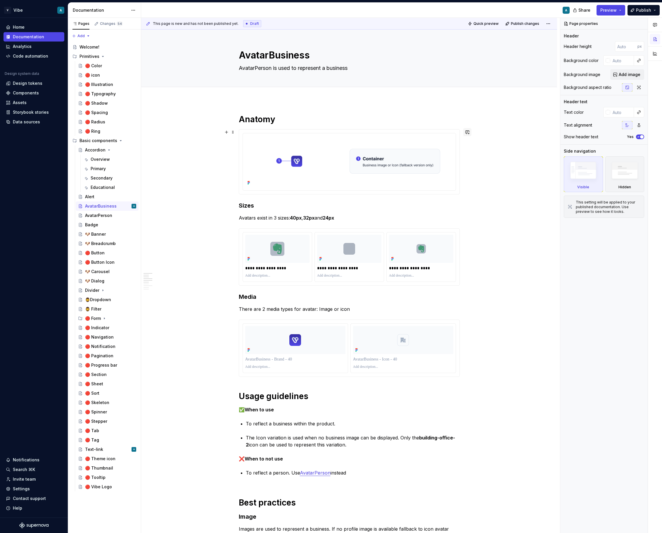
click at [468, 133] on button "button" at bounding box center [467, 132] width 8 height 8
type textarea "*"
click at [402, 144] on p "Ajouter" at bounding box center [426, 142] width 86 height 6
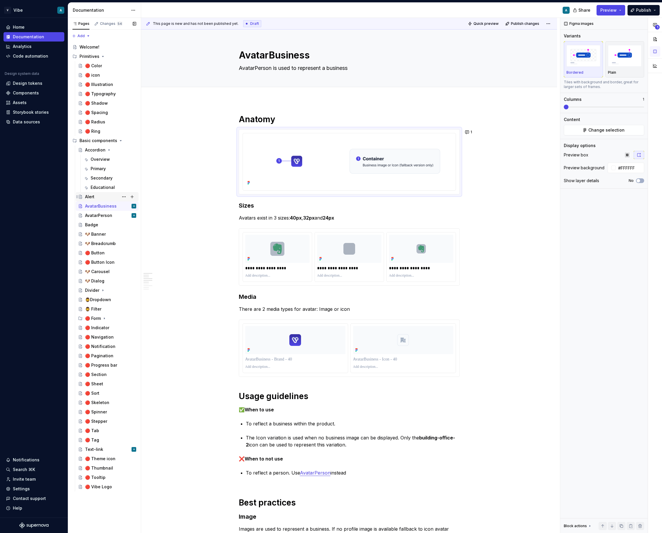
click at [93, 198] on div "Alert" at bounding box center [89, 197] width 9 height 6
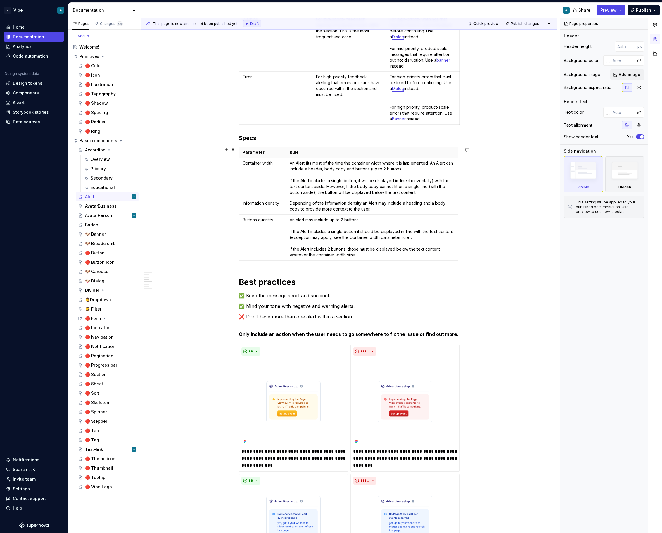
scroll to position [672, 0]
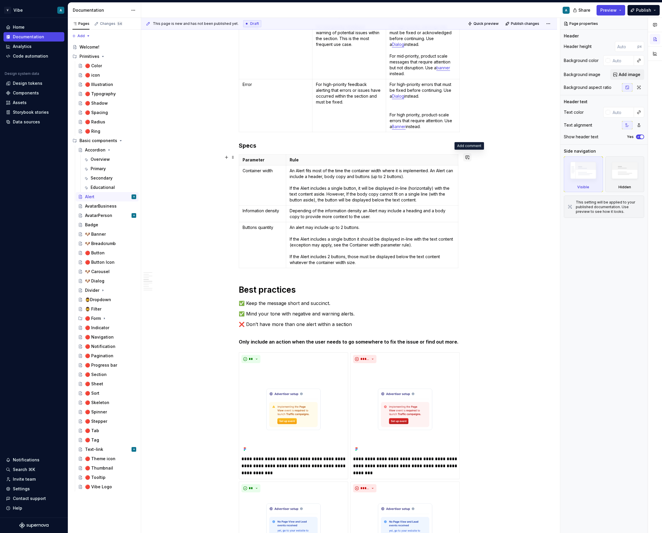
click at [469, 156] on button "button" at bounding box center [467, 157] width 8 height 8
type textarea "*"
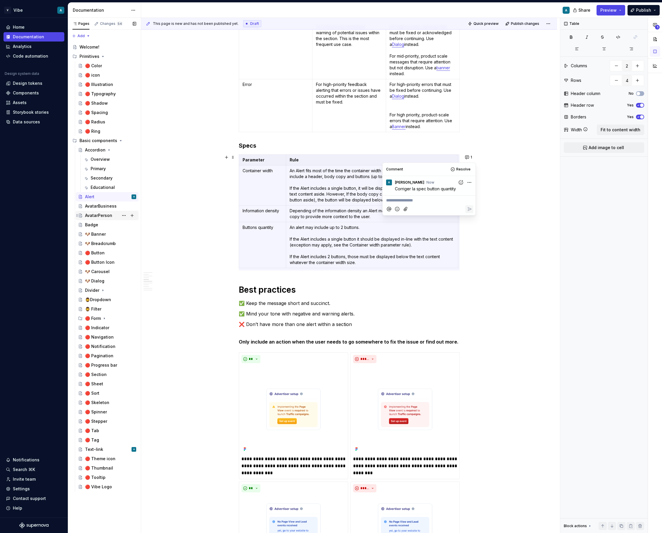
click at [103, 216] on div "AvatarPerson" at bounding box center [98, 215] width 27 height 6
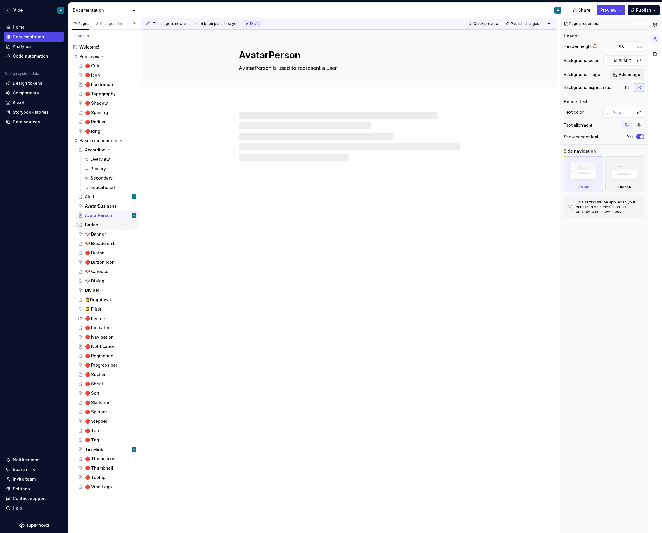
click at [97, 226] on div "Badge" at bounding box center [91, 225] width 13 height 6
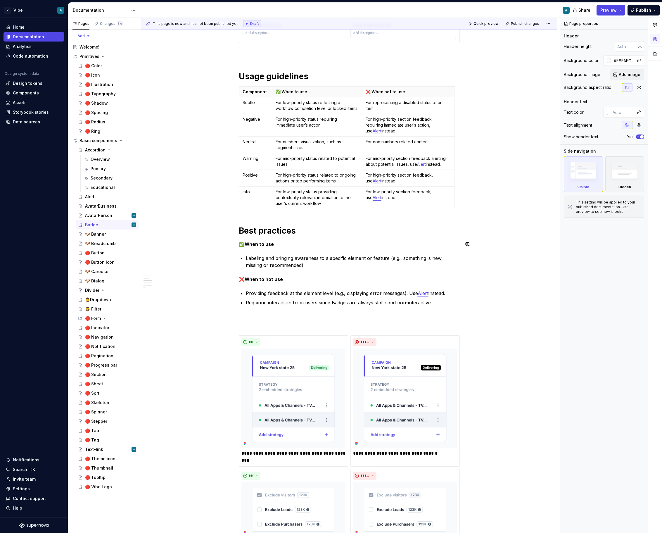
scroll to position [497, 0]
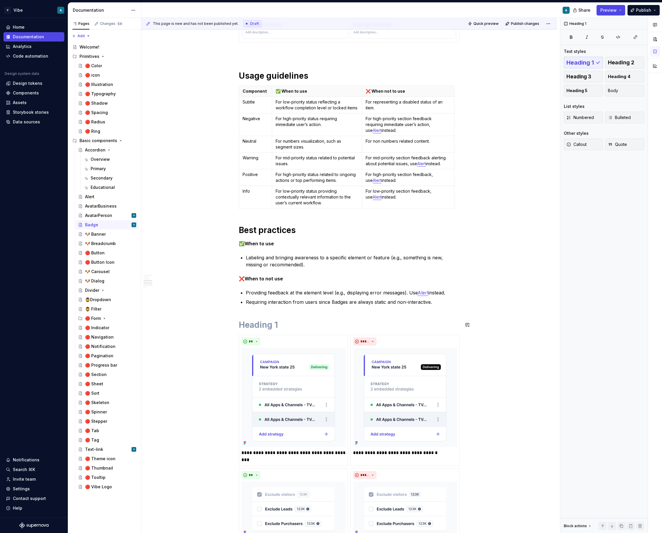
click at [276, 318] on div "**********" at bounding box center [349, 213] width 221 height 1193
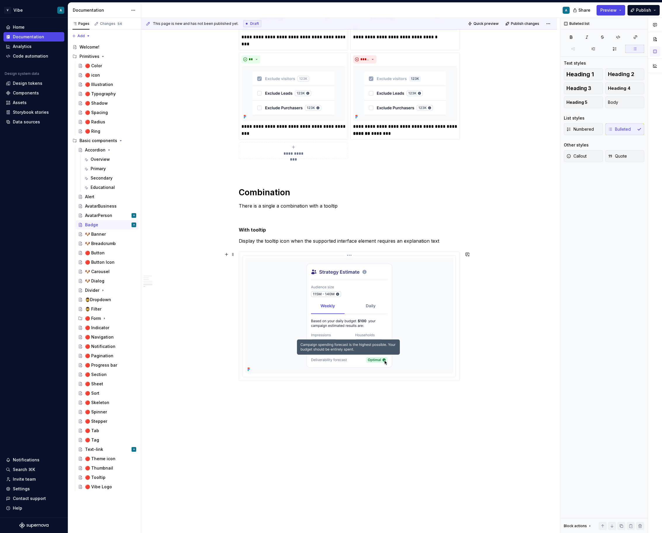
scroll to position [919, 0]
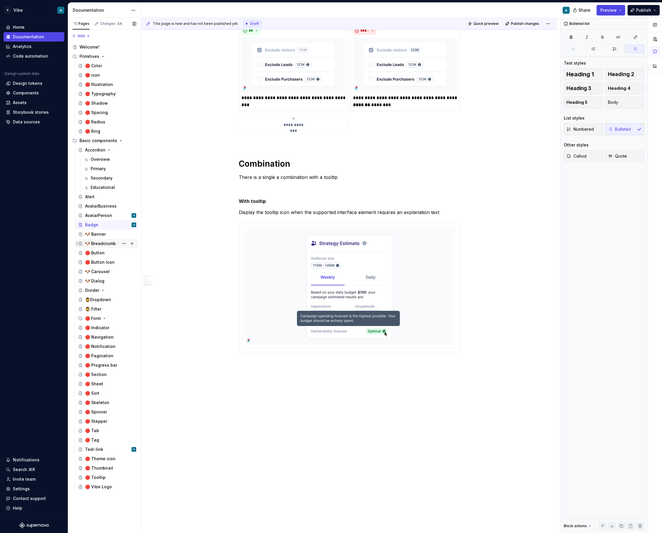
click at [107, 245] on div "🐶 Breadcrumb" at bounding box center [100, 243] width 31 height 6
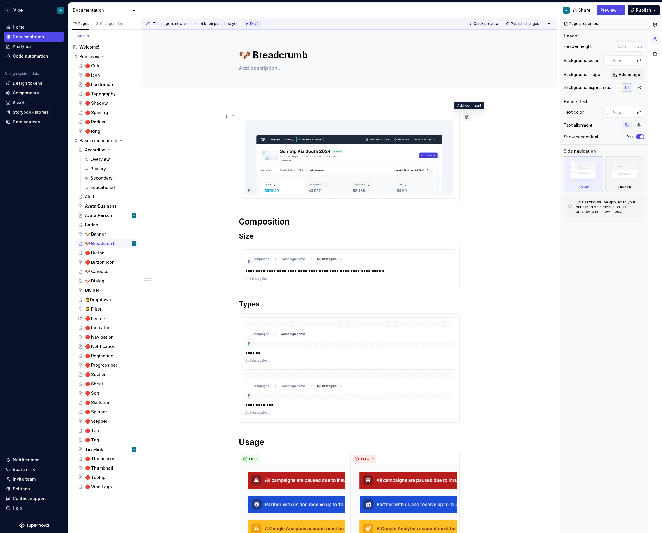
click at [468, 114] on button "button" at bounding box center [467, 117] width 8 height 8
type textarea "*"
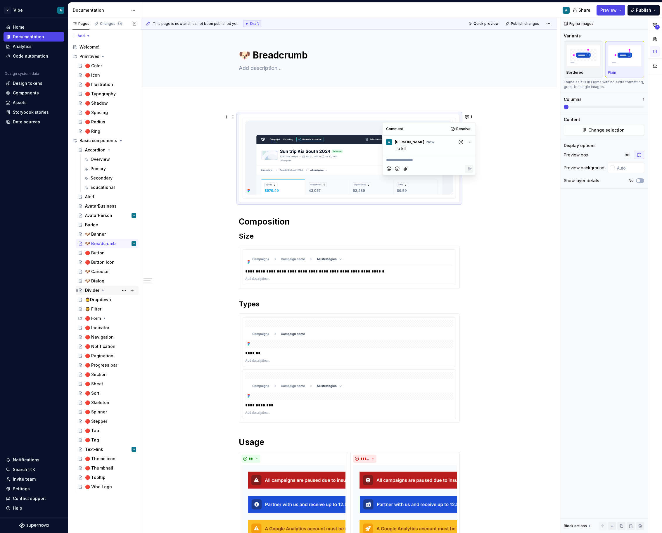
click at [96, 289] on div "Divider" at bounding box center [92, 290] width 14 height 6
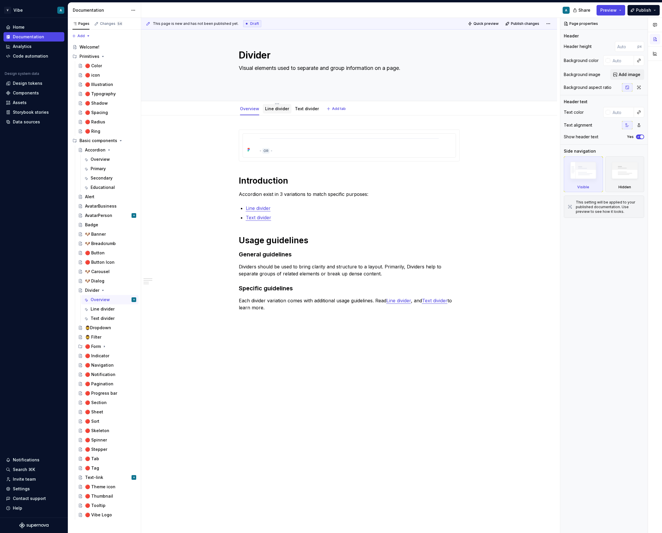
click at [279, 110] on link "Line divider" at bounding box center [277, 108] width 24 height 5
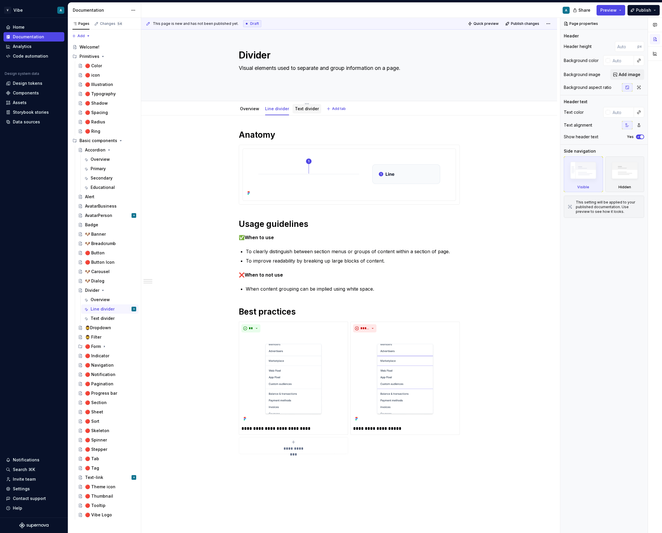
click at [309, 110] on link "Text divider" at bounding box center [307, 108] width 24 height 5
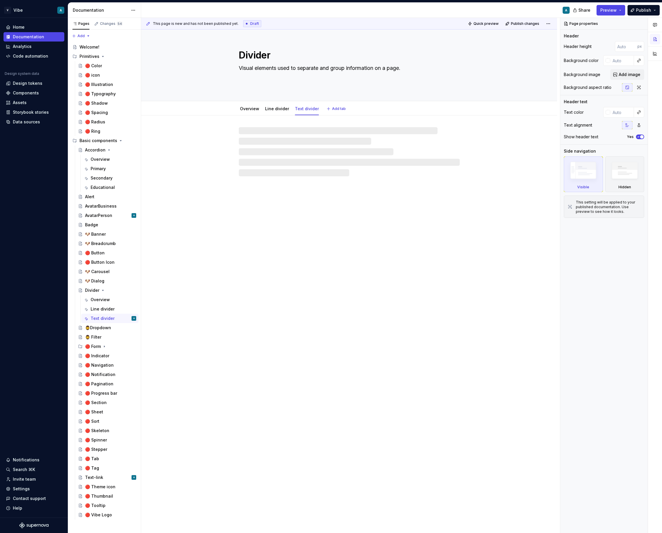
click at [309, 110] on link "Text divider" at bounding box center [307, 108] width 24 height 5
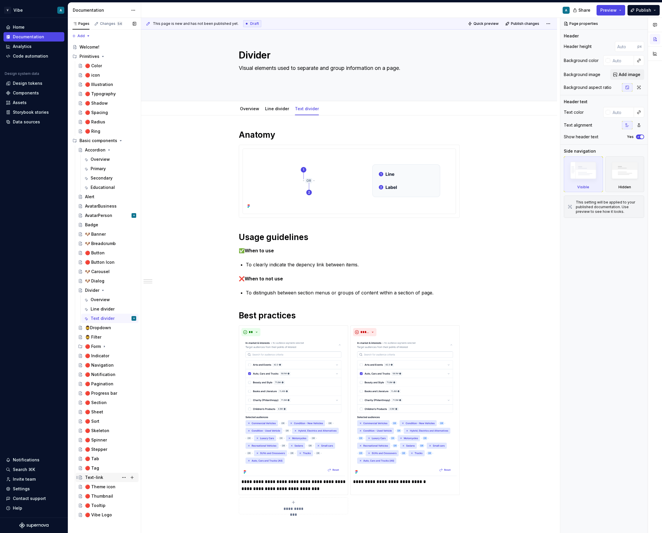
click at [98, 479] on div "Text-link" at bounding box center [94, 477] width 18 height 6
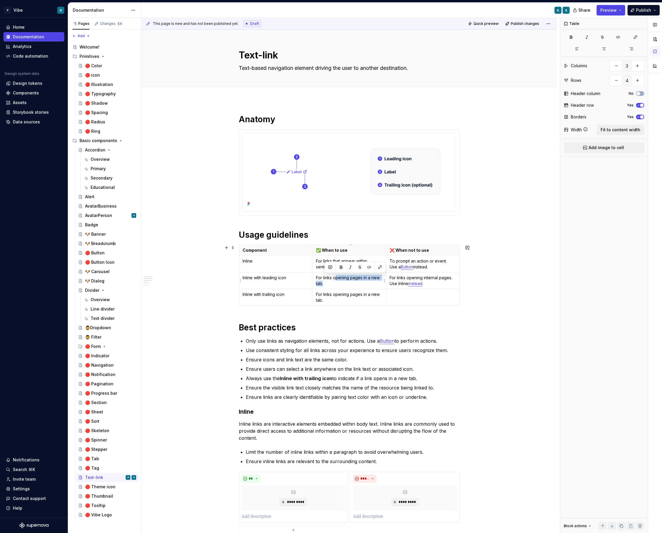
drag, startPoint x: 336, startPoint y: 277, endPoint x: 340, endPoint y: 284, distance: 8.0
click at [340, 284] on p "For links opening pages in a new tab." at bounding box center [349, 281] width 66 height 12
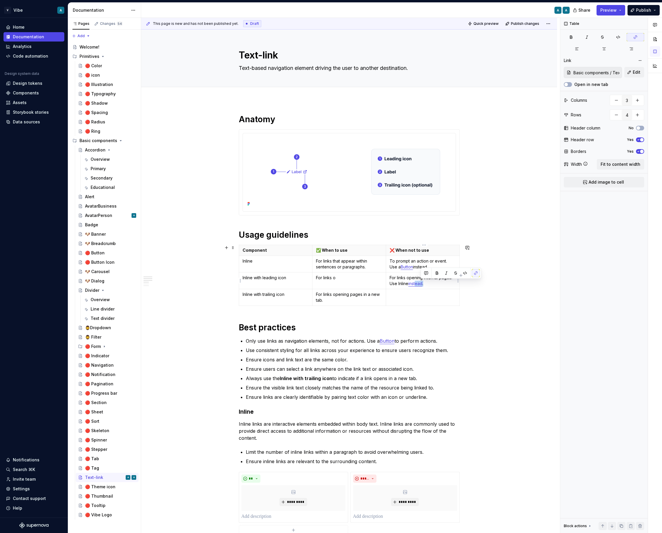
drag, startPoint x: 439, startPoint y: 284, endPoint x: 419, endPoint y: 284, distance: 20.2
click at [419, 284] on p "For links opening internal pages. Use Inline instead ." at bounding box center [422, 281] width 66 height 12
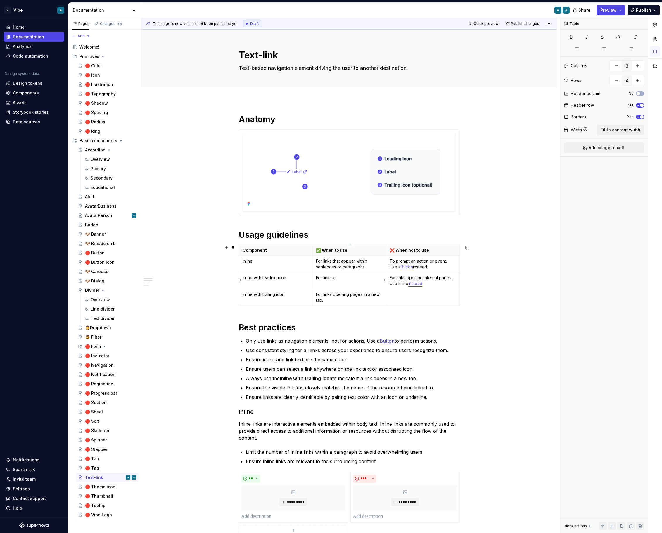
click at [359, 279] on p "For links o" at bounding box center [349, 278] width 66 height 6
type textarea "*"
click at [332, 278] on p "For links o" at bounding box center [349, 278] width 66 height 6
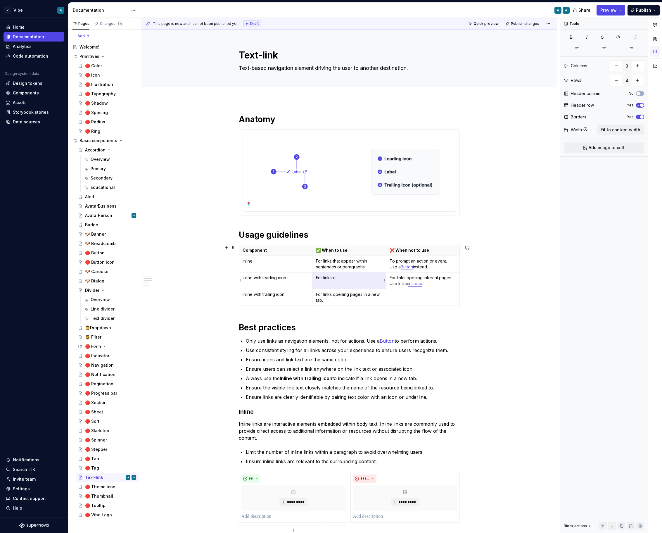
click at [339, 278] on p "For links o" at bounding box center [349, 278] width 66 height 6
click at [326, 277] on p "For links o" at bounding box center [349, 278] width 66 height 6
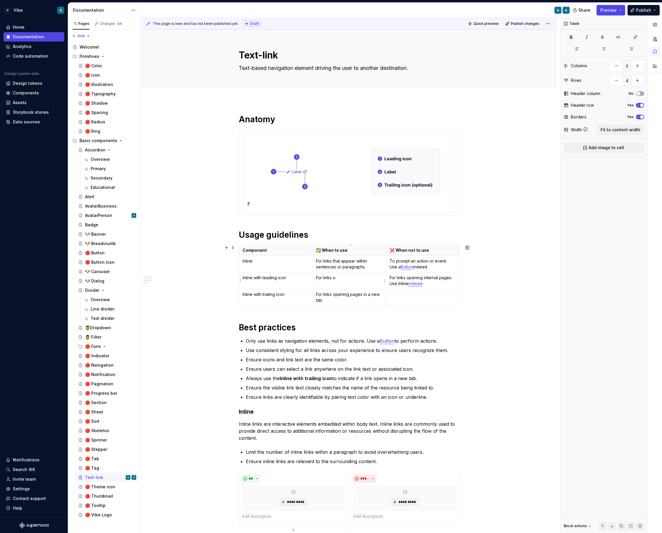
click at [326, 277] on p "For links o" at bounding box center [349, 278] width 66 height 6
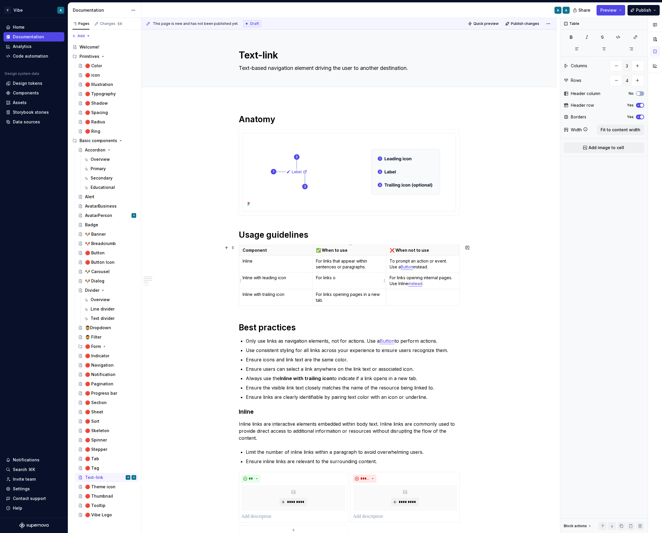
click at [326, 277] on p "For links o" at bounding box center [349, 278] width 66 height 6
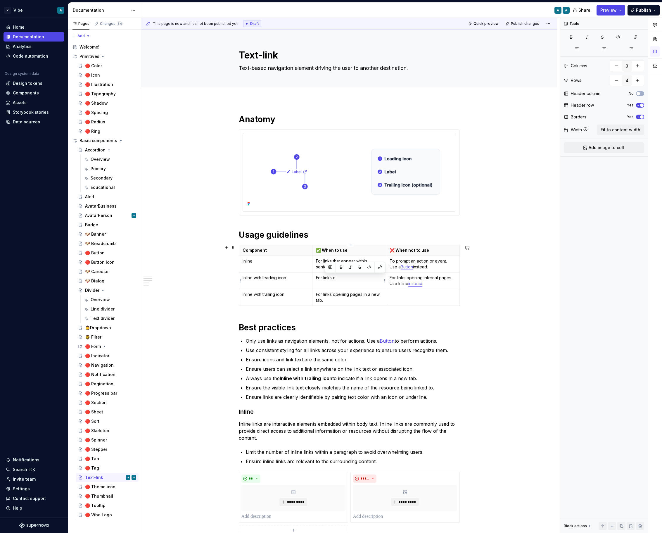
click at [326, 277] on p "For links o" at bounding box center [349, 278] width 66 height 6
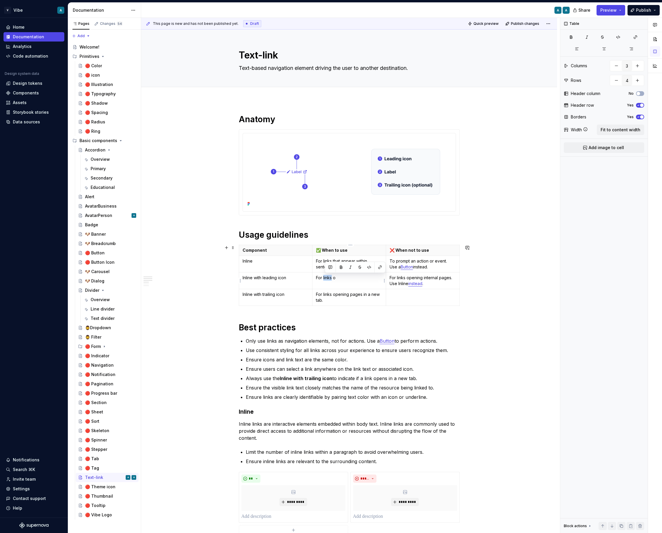
click at [326, 277] on p "For links o" at bounding box center [349, 278] width 66 height 6
click at [470, 246] on button "button" at bounding box center [467, 247] width 8 height 8
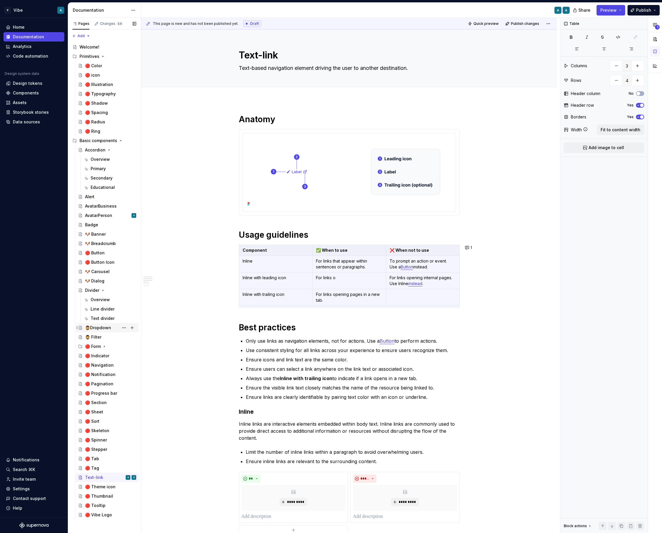
click at [100, 330] on div "🧔‍♂️Dropdown" at bounding box center [110, 327] width 51 height 8
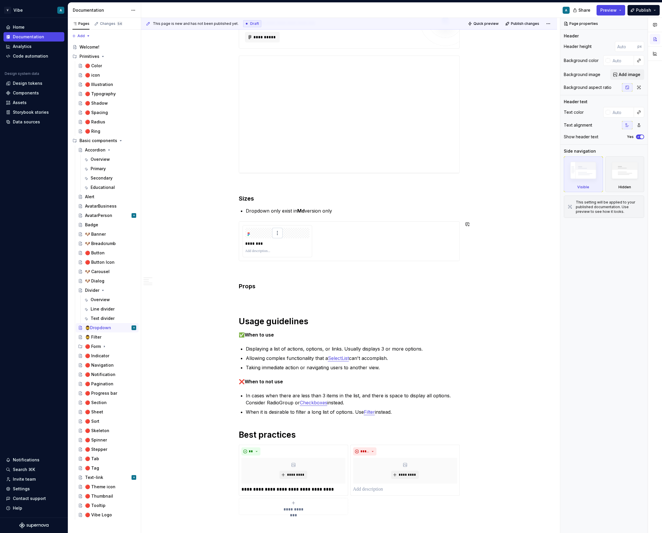
scroll to position [156, 0]
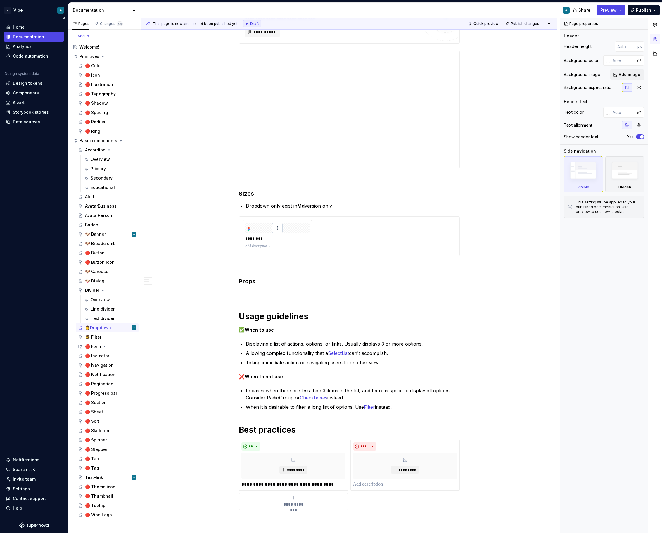
type textarea "*"
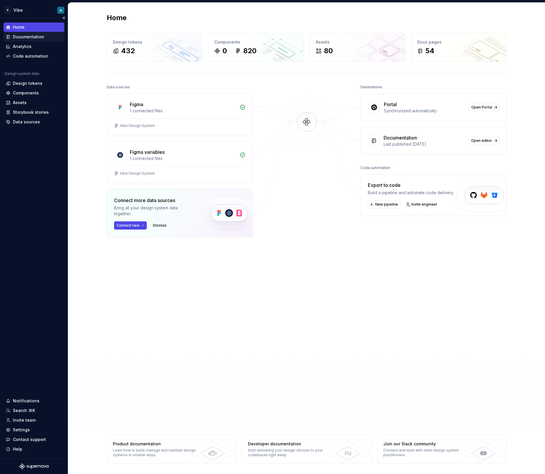
click at [20, 37] on div "Documentation" at bounding box center [28, 37] width 31 height 6
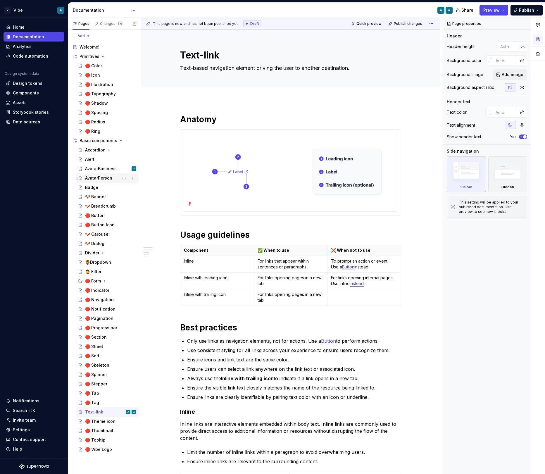
click at [94, 177] on div "AvatarPerson" at bounding box center [98, 178] width 27 height 6
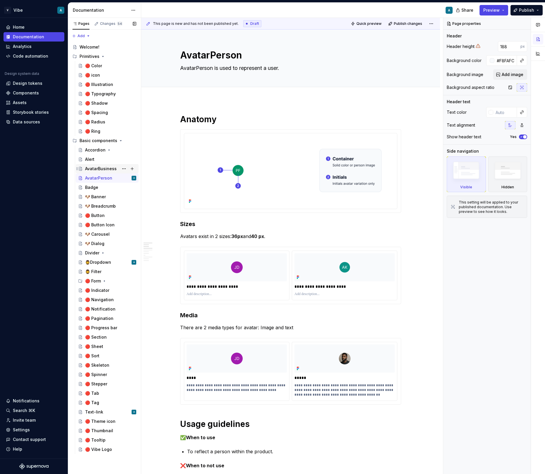
click at [103, 169] on div "AvatarBusiness" at bounding box center [101, 169] width 32 height 6
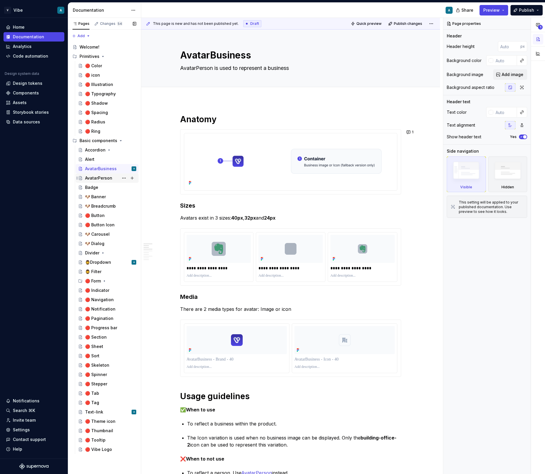
click at [102, 178] on div "AvatarPerson" at bounding box center [98, 178] width 27 height 6
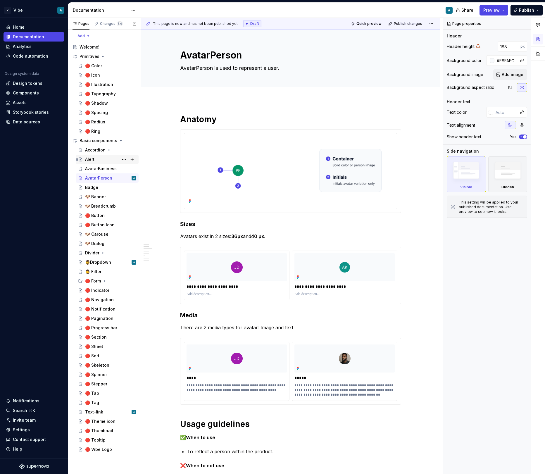
click at [92, 160] on div "Alert" at bounding box center [89, 159] width 9 height 6
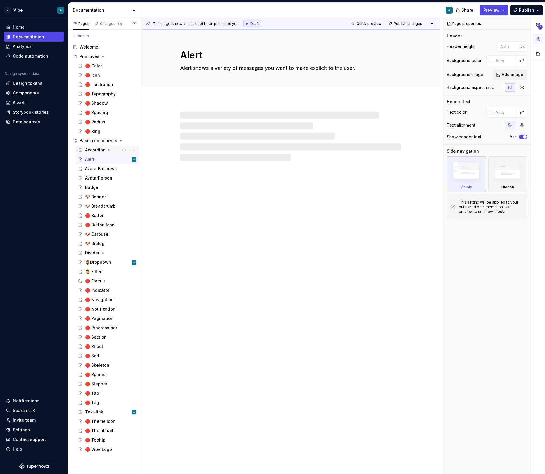
click at [104, 151] on div "Accordion" at bounding box center [95, 150] width 20 height 6
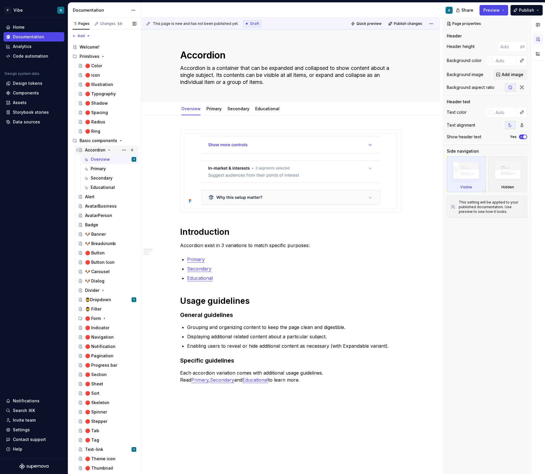
click at [107, 149] on icon "Page tree" at bounding box center [109, 150] width 5 height 5
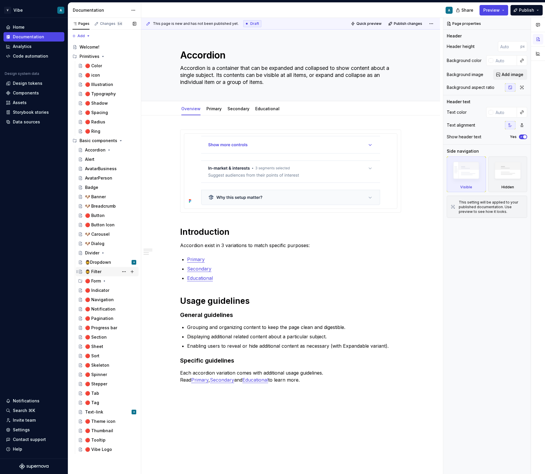
click at [97, 273] on div "🧔‍♂️ Filter" at bounding box center [93, 271] width 16 height 6
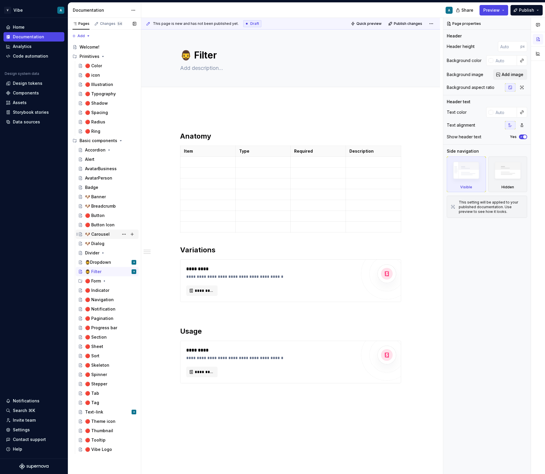
click at [103, 234] on div "🐶 Carousel" at bounding box center [97, 234] width 25 height 6
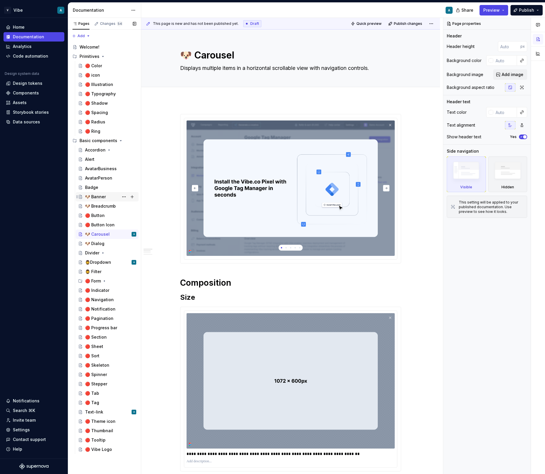
click at [106, 197] on div "🐶 Banner" at bounding box center [110, 197] width 51 height 8
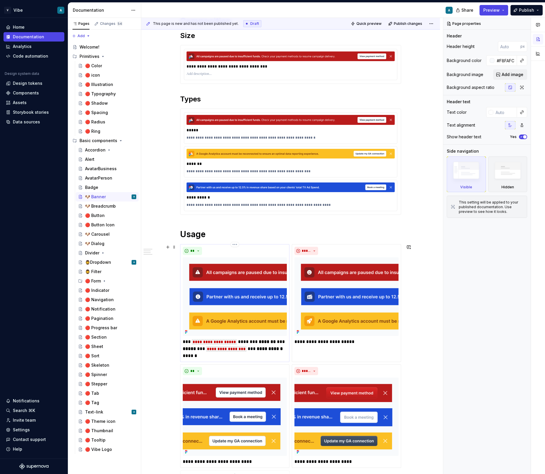
scroll to position [200, 0]
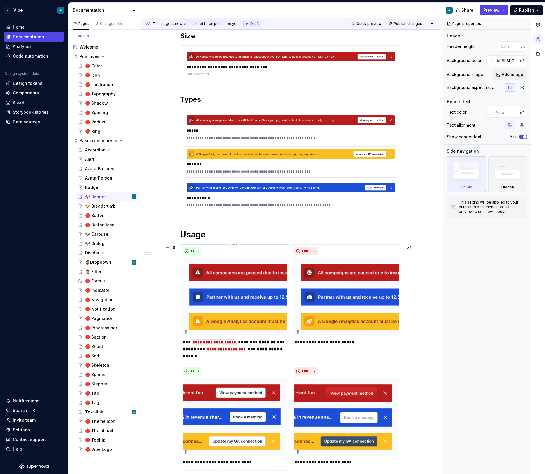
click at [232, 256] on div "**********" at bounding box center [235, 303] width 104 height 112
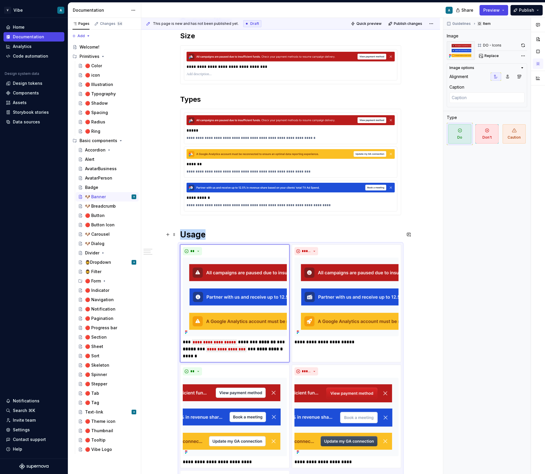
click at [334, 236] on h1 "Usage" at bounding box center [290, 234] width 221 height 11
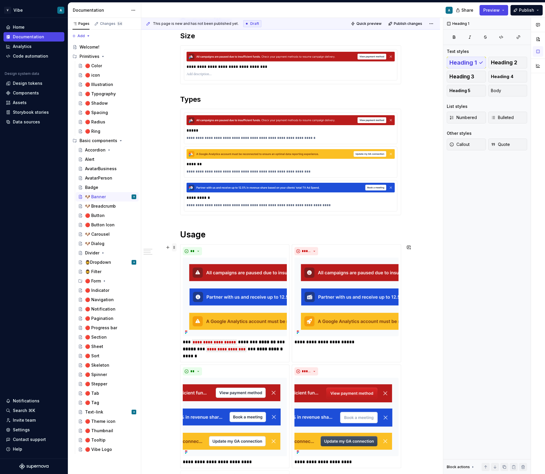
click at [174, 247] on span at bounding box center [174, 247] width 5 height 8
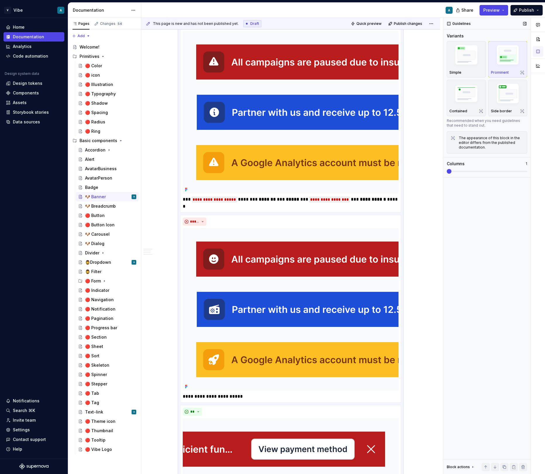
scroll to position [376, 0]
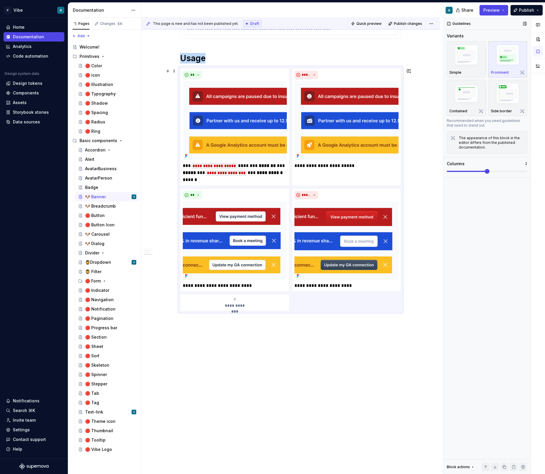
click at [484, 171] on span at bounding box center [486, 171] width 5 height 5
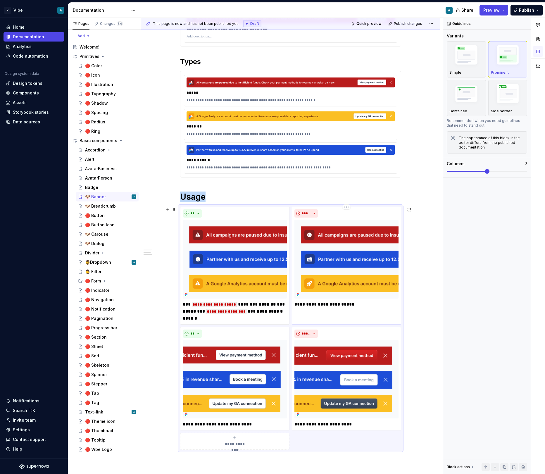
scroll to position [229, 0]
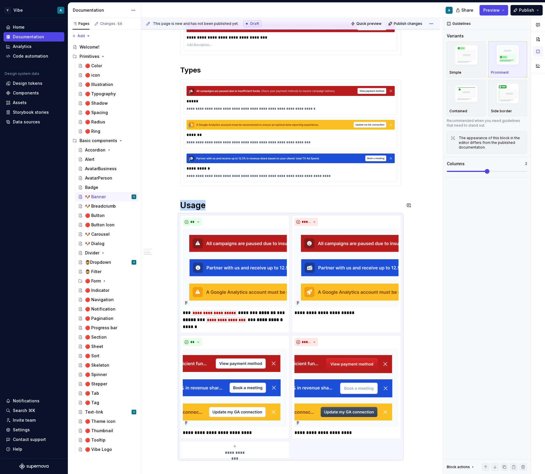
click at [374, 197] on div "**********" at bounding box center [290, 178] width 221 height 587
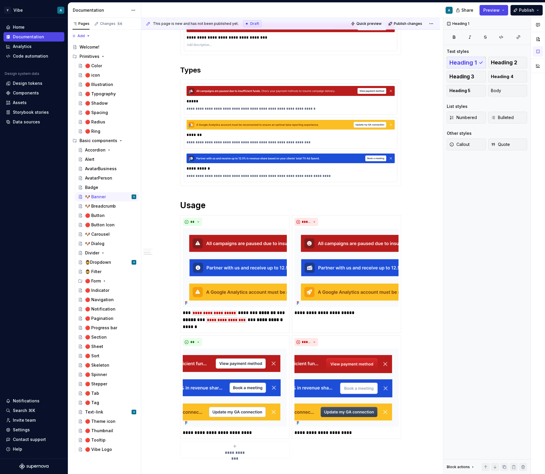
type textarea "*"
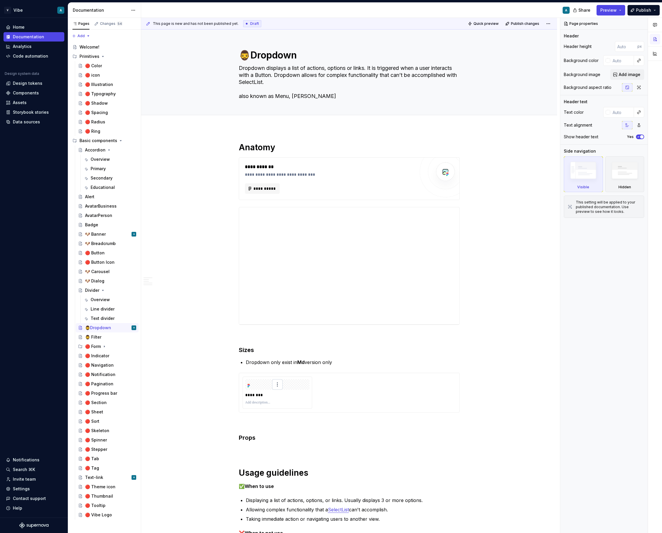
scroll to position [156, 0]
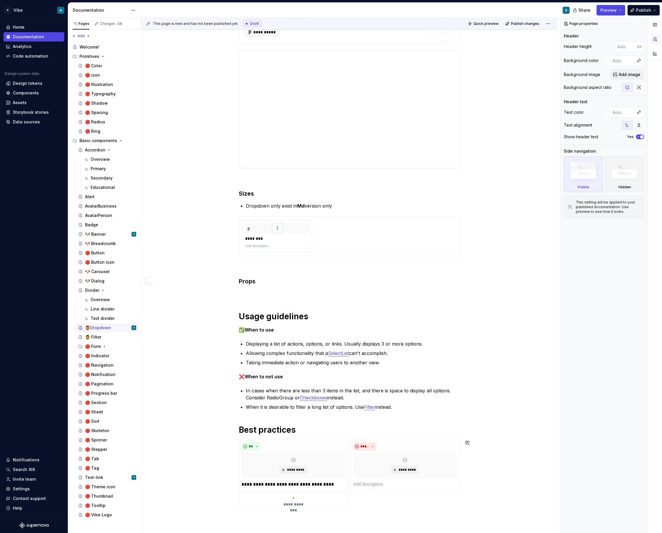
type textarea "*"
